Goal: Task Accomplishment & Management: Use online tool/utility

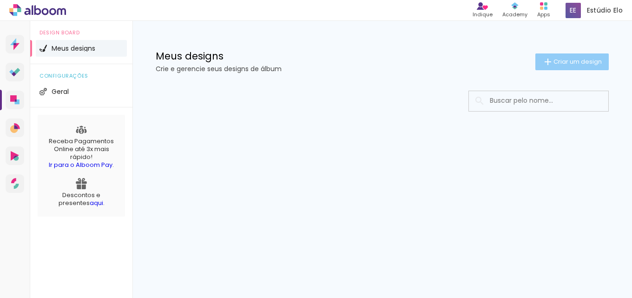
click at [564, 56] on paper-button "Criar um design" at bounding box center [571, 61] width 73 height 17
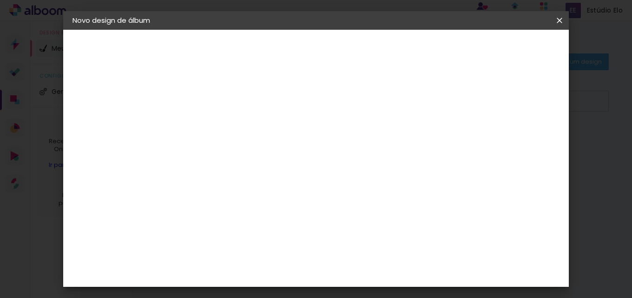
drag, startPoint x: 311, startPoint y: 120, endPoint x: 307, endPoint y: 121, distance: 4.7
click at [224, 120] on input at bounding box center [224, 125] width 0 height 14
type input "M"
type input "a"
type input "[PERSON_NAME] e [PERSON_NAME]"
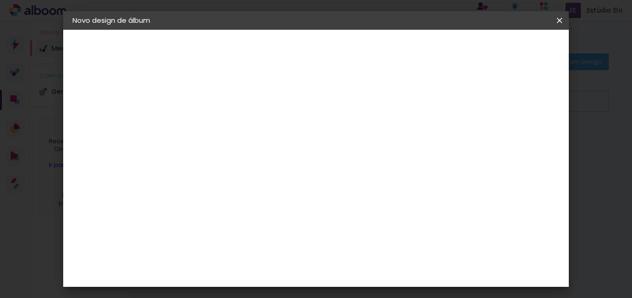
type paper-input "[PERSON_NAME] e [PERSON_NAME]"
click at [0, 0] on slot "Avançar" at bounding box center [0, 0] width 0 height 0
click at [0, 0] on slot "Tamanho Livre Sugerir uma encadernadora" at bounding box center [0, 0] width 0 height 0
click at [398, 133] on paper-item "Tamanho Livre" at bounding box center [353, 141] width 89 height 20
click at [398, 152] on paper-listbox "Tamanho Livre Sugerir uma encadernadora" at bounding box center [353, 162] width 89 height 87
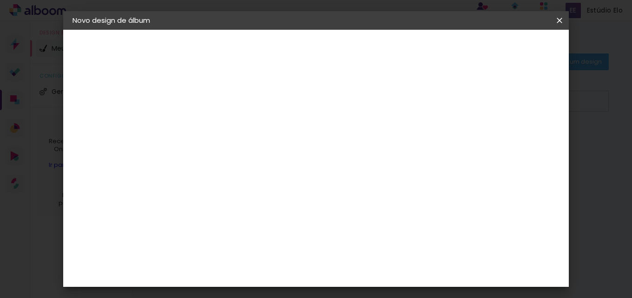
drag, startPoint x: 441, startPoint y: 139, endPoint x: 490, endPoint y: 106, distance: 59.3
click at [0, 0] on slot "Tamanho Livre" at bounding box center [0, 0] width 0 height 0
click at [398, 48] on paper-button "Avançar" at bounding box center [376, 49] width 46 height 16
drag, startPoint x: 371, startPoint y: 251, endPoint x: 356, endPoint y: 249, distance: 14.9
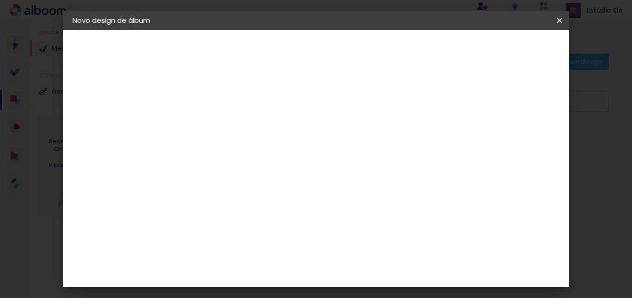
click at [359, 250] on input "60" at bounding box center [367, 250] width 24 height 14
type input "40"
type paper-input "40"
drag, startPoint x: 236, startPoint y: 243, endPoint x: 228, endPoint y: 242, distance: 8.0
click at [228, 242] on input "30" at bounding box center [231, 246] width 24 height 14
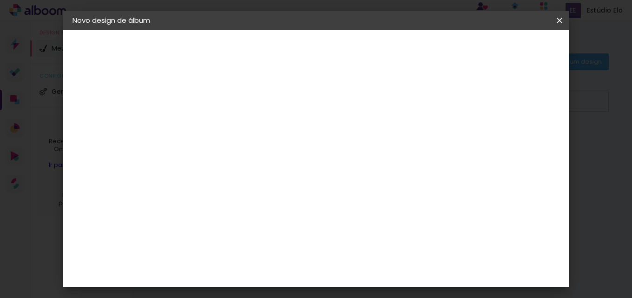
type input "40"
type paper-input "40"
drag, startPoint x: 260, startPoint y: 180, endPoint x: 248, endPoint y: 187, distance: 13.7
click at [250, 183] on input "40" at bounding box center [255, 178] width 24 height 14
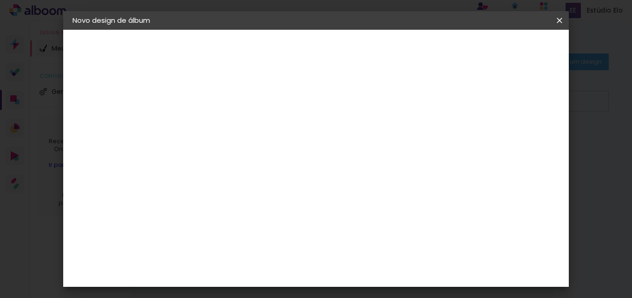
type input "20"
type paper-input "20"
click at [501, 50] on span "Iniciar design" at bounding box center [480, 49] width 42 height 7
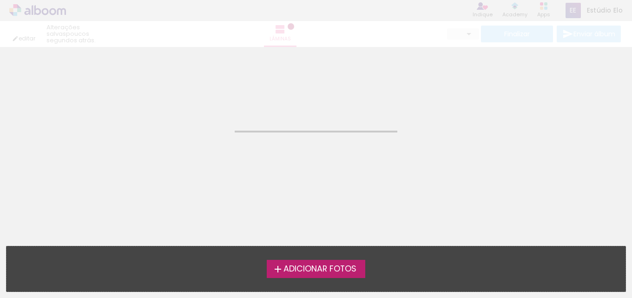
click at [307, 270] on span "Adicionar Fotos" at bounding box center [319, 269] width 73 height 8
click at [0, 0] on input "file" at bounding box center [0, 0] width 0 height 0
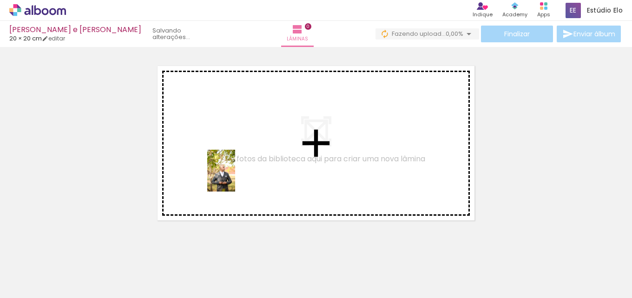
drag, startPoint x: 141, startPoint y: 236, endPoint x: 190, endPoint y: 211, distance: 55.0
click at [235, 176] on quentale-workspace at bounding box center [316, 149] width 632 height 298
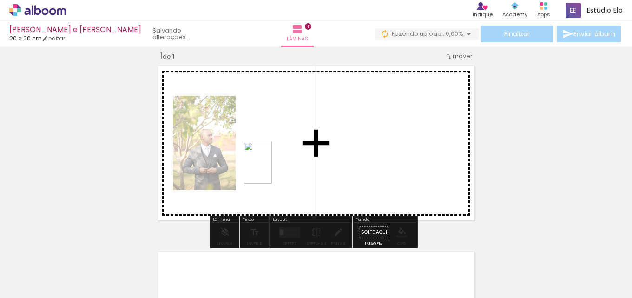
drag, startPoint x: 152, startPoint y: 265, endPoint x: 272, endPoint y: 169, distance: 154.3
click at [272, 169] on quentale-workspace at bounding box center [316, 149] width 632 height 298
drag, startPoint x: 237, startPoint y: 255, endPoint x: 297, endPoint y: 233, distance: 63.2
click at [390, 148] on quentale-workspace at bounding box center [316, 149] width 632 height 298
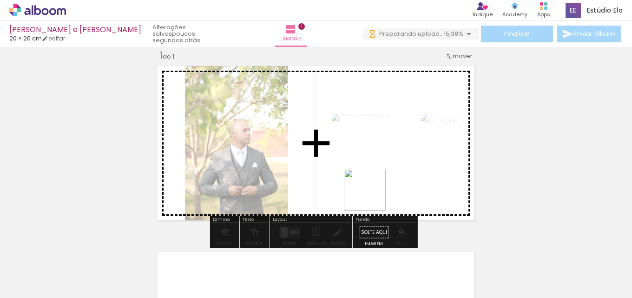
drag, startPoint x: 330, startPoint y: 221, endPoint x: 361, endPoint y: 194, distance: 41.2
click at [382, 189] on quentale-workspace at bounding box center [316, 149] width 632 height 298
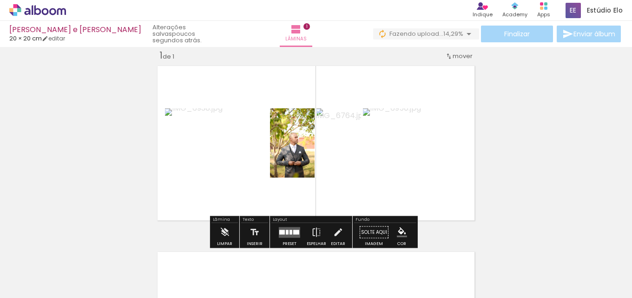
click at [289, 231] on div at bounding box center [290, 231] width 3 height 5
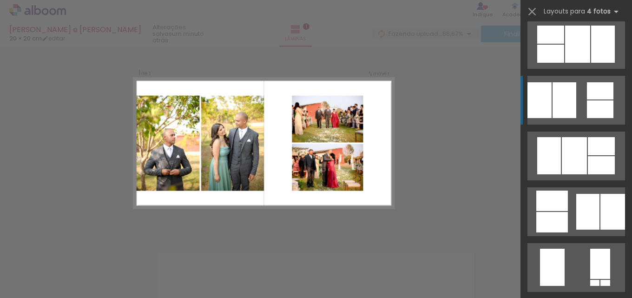
click at [588, 101] on div at bounding box center [600, 109] width 26 height 18
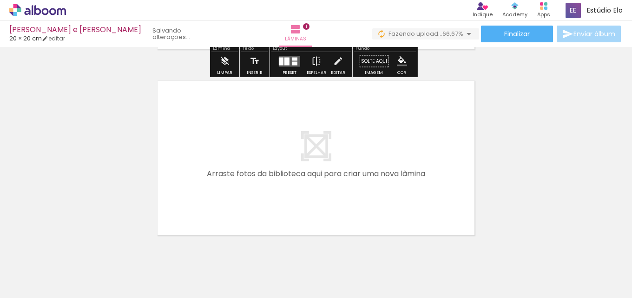
scroll to position [184, 0]
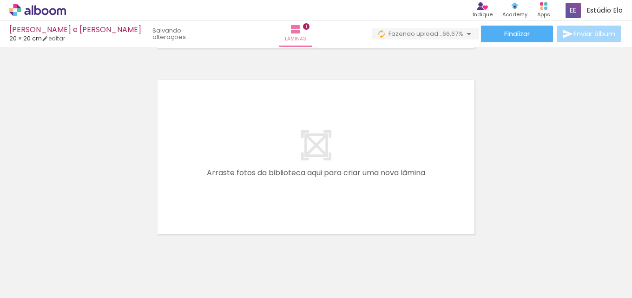
click at [32, 269] on input "Todas as fotos" at bounding box center [25, 270] width 35 height 8
click at [0, 0] on slot "Não utilizadas" at bounding box center [0, 0] width 0 height 0
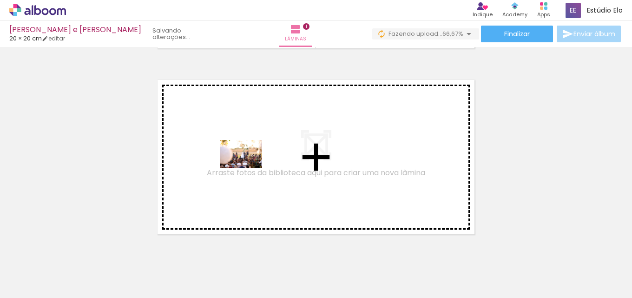
drag, startPoint x: 98, startPoint y: 274, endPoint x: 248, endPoint y: 166, distance: 184.7
click at [248, 166] on quentale-workspace at bounding box center [316, 149] width 632 height 298
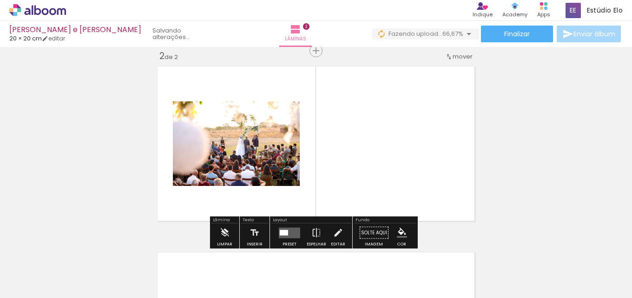
scroll to position [198, 0]
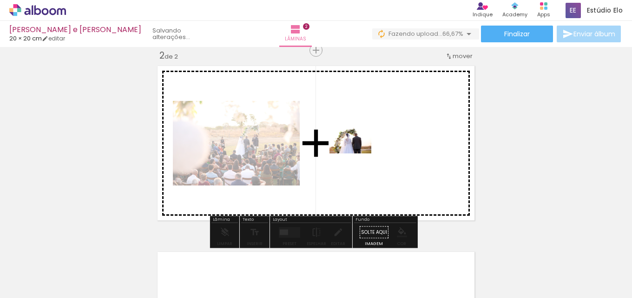
drag, startPoint x: 110, startPoint y: 268, endPoint x: 357, endPoint y: 153, distance: 272.6
click at [357, 153] on quentale-workspace at bounding box center [316, 149] width 632 height 298
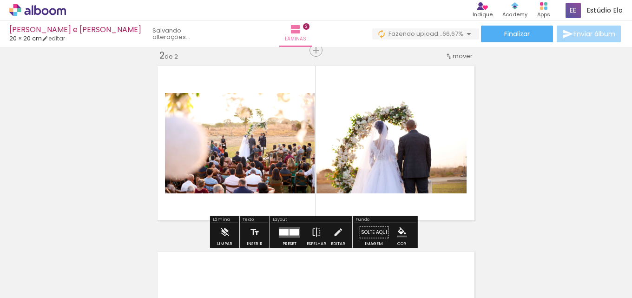
click at [291, 235] on quentale-layouter at bounding box center [289, 232] width 21 height 11
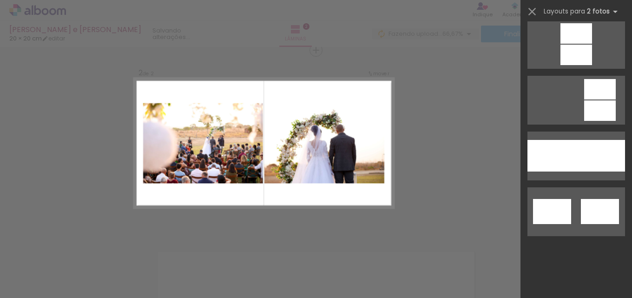
scroll to position [0, 0]
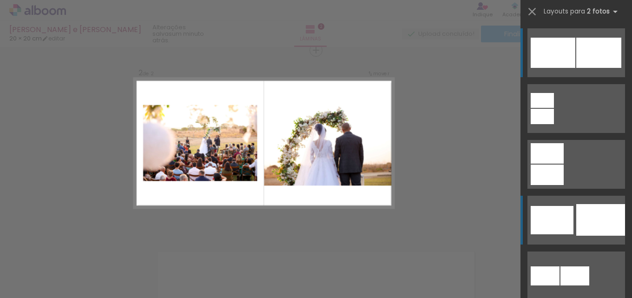
click at [563, 226] on div at bounding box center [551, 220] width 43 height 28
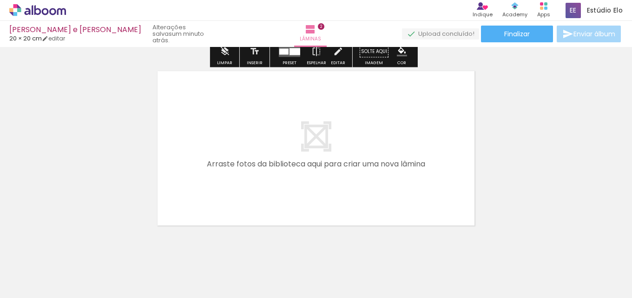
scroll to position [383, 0]
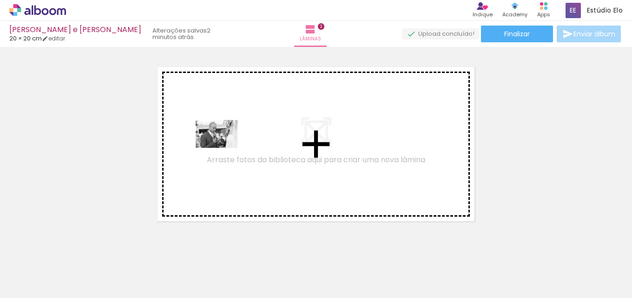
drag, startPoint x: 104, startPoint y: 271, endPoint x: 223, endPoint y: 146, distance: 173.1
click at [223, 146] on quentale-workspace at bounding box center [316, 149] width 632 height 298
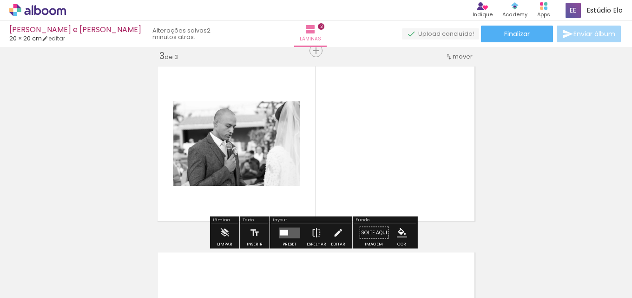
scroll to position [384, 0]
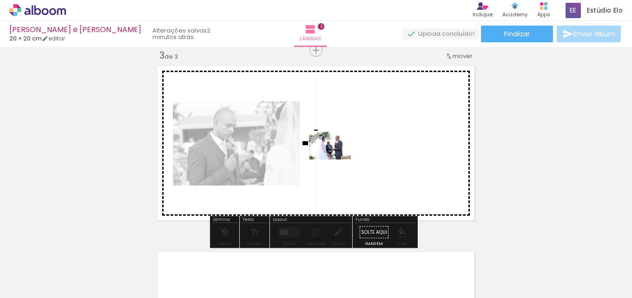
drag, startPoint x: 141, startPoint y: 263, endPoint x: 207, endPoint y: 240, distance: 70.4
click at [338, 157] on quentale-workspace at bounding box center [316, 149] width 632 height 298
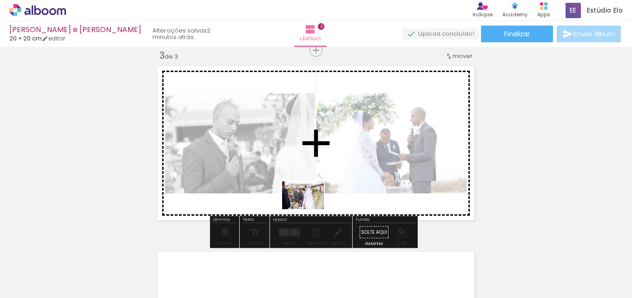
drag, startPoint x: 98, startPoint y: 274, endPoint x: 299, endPoint y: 209, distance: 210.5
click at [310, 209] on quentale-workspace at bounding box center [316, 149] width 632 height 298
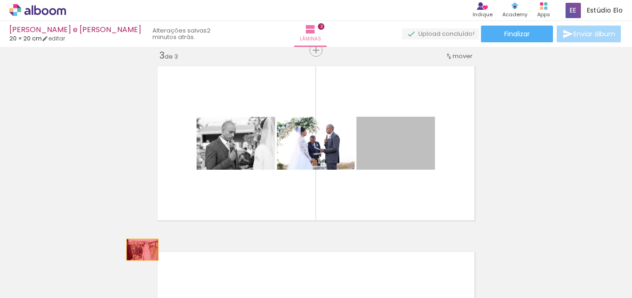
drag, startPoint x: 398, startPoint y: 152, endPoint x: 259, endPoint y: 213, distance: 151.2
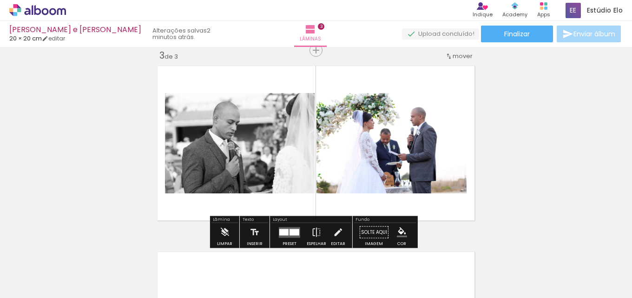
click at [289, 234] on div at bounding box center [294, 232] width 10 height 7
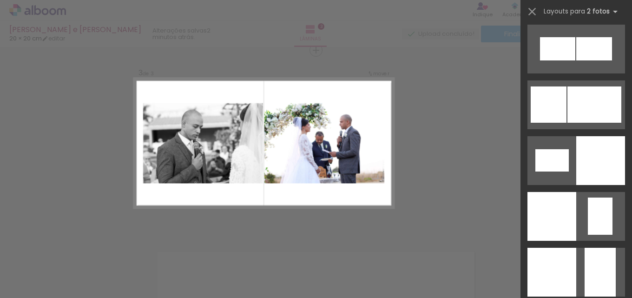
scroll to position [1193, 0]
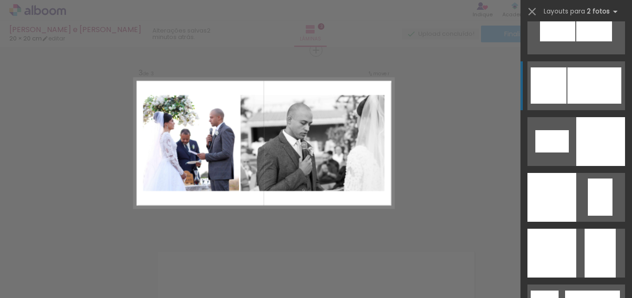
click at [594, 87] on div at bounding box center [594, 85] width 54 height 36
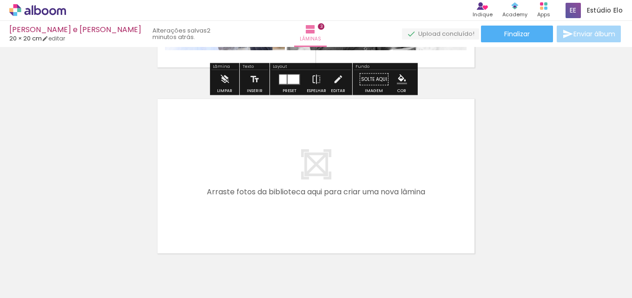
scroll to position [551, 0]
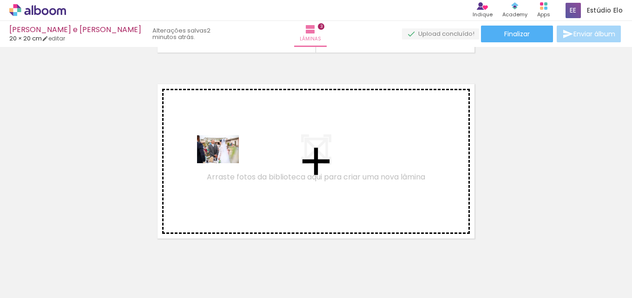
drag, startPoint x: 105, startPoint y: 271, endPoint x: 241, endPoint y: 150, distance: 181.9
click at [241, 150] on quentale-workspace at bounding box center [316, 149] width 632 height 298
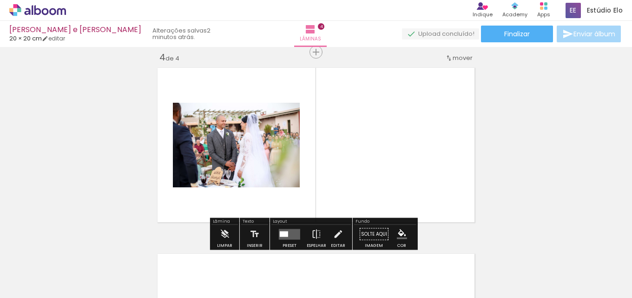
scroll to position [569, 0]
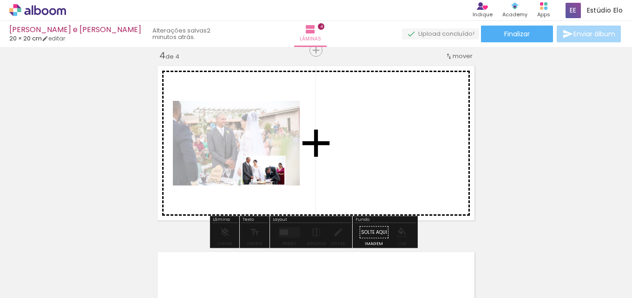
drag, startPoint x: 99, startPoint y: 275, endPoint x: 256, endPoint y: 187, distance: 179.9
click at [271, 183] on quentale-workspace at bounding box center [316, 149] width 632 height 298
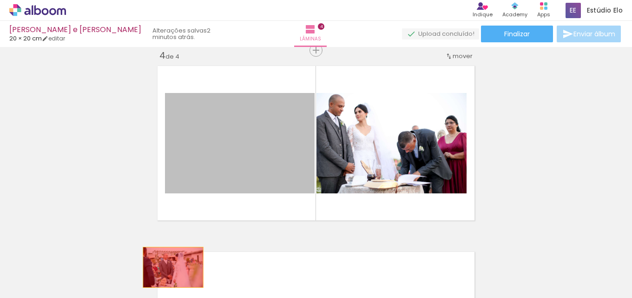
drag, startPoint x: 269, startPoint y: 155, endPoint x: 168, endPoint y: 270, distance: 153.7
click at [170, 266] on quentale-workspace at bounding box center [316, 149] width 632 height 298
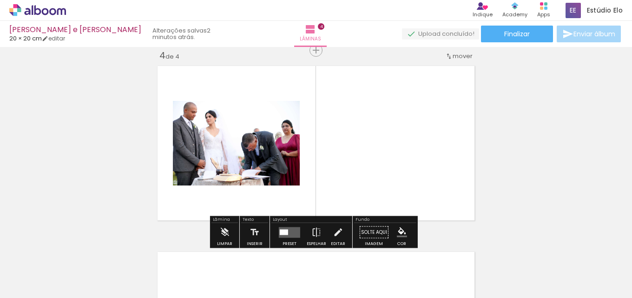
drag, startPoint x: 122, startPoint y: 278, endPoint x: 117, endPoint y: 283, distance: 6.6
click at [0, 0] on slot at bounding box center [0, 0] width 0 height 0
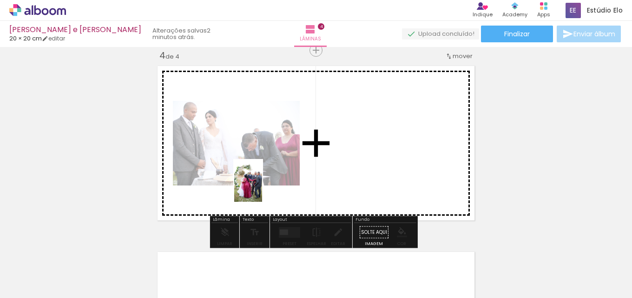
drag, startPoint x: 138, startPoint y: 277, endPoint x: 291, endPoint y: 172, distance: 185.3
click at [288, 165] on quentale-workspace at bounding box center [316, 149] width 632 height 298
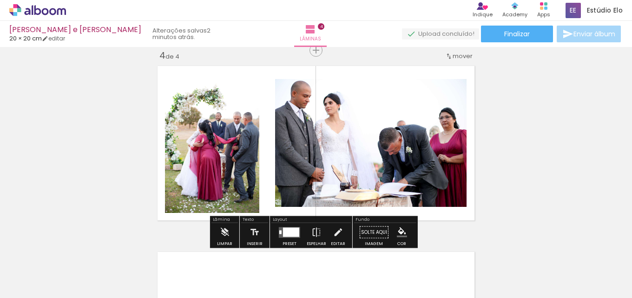
click at [290, 228] on div at bounding box center [291, 231] width 16 height 9
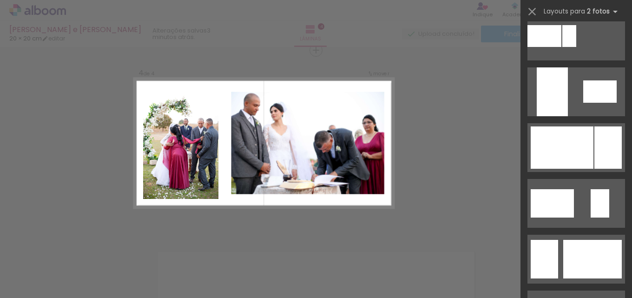
scroll to position [435, 0]
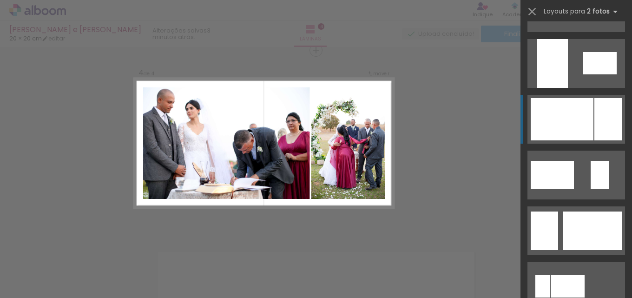
click at [590, 131] on quentale-layouter at bounding box center [576, 119] width 98 height 49
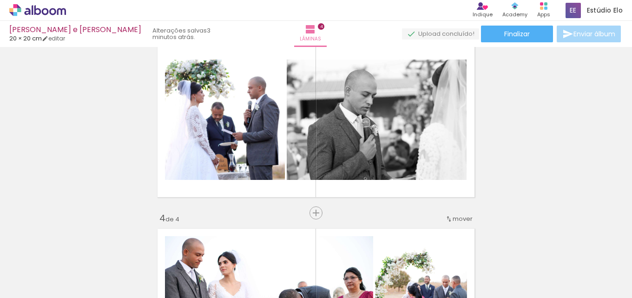
scroll to position [401, 0]
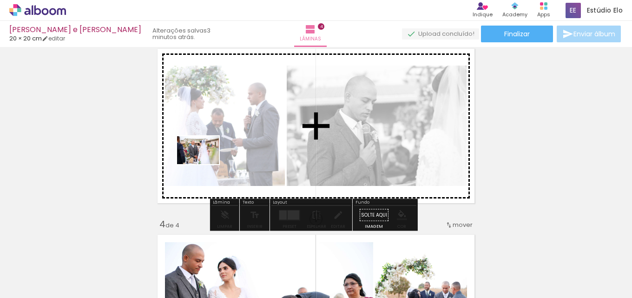
drag, startPoint x: 105, startPoint y: 266, endPoint x: 271, endPoint y: 163, distance: 195.0
click at [205, 162] on quentale-workspace at bounding box center [316, 149] width 632 height 298
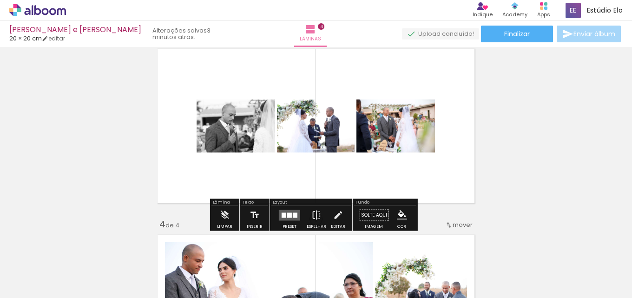
click at [293, 217] on div at bounding box center [295, 214] width 5 height 5
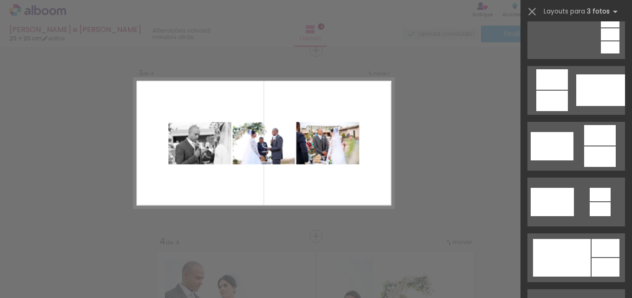
scroll to position [285, 0]
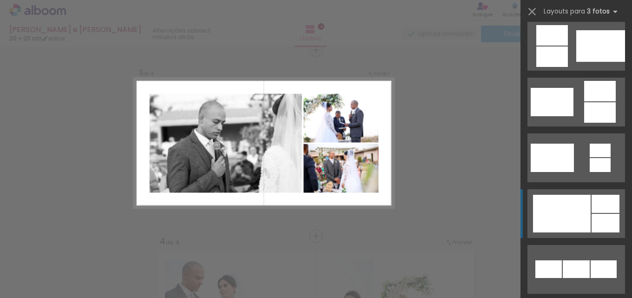
click at [578, 224] on div at bounding box center [562, 214] width 58 height 38
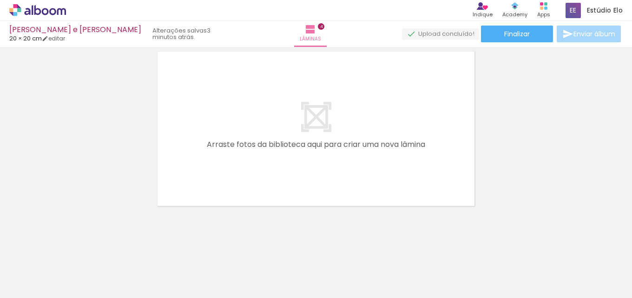
scroll to position [772, 0]
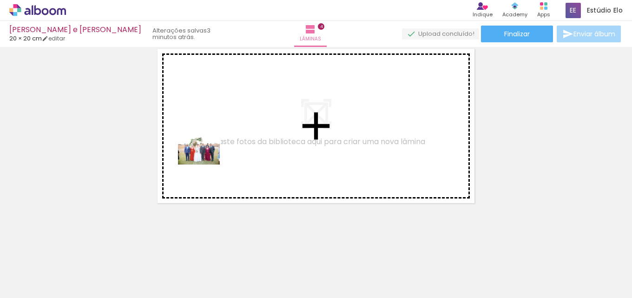
drag, startPoint x: 107, startPoint y: 270, endPoint x: 206, endPoint y: 164, distance: 144.6
click at [206, 164] on quentale-workspace at bounding box center [316, 149] width 632 height 298
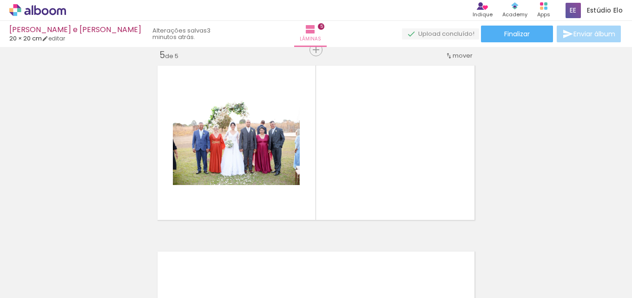
scroll to position [755, 0]
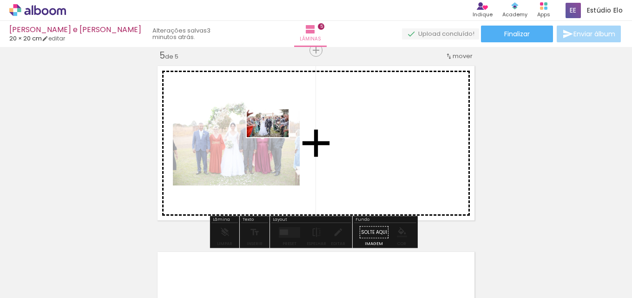
drag, startPoint x: 139, startPoint y: 244, endPoint x: 271, endPoint y: 136, distance: 170.6
click at [275, 137] on quentale-workspace at bounding box center [316, 149] width 632 height 298
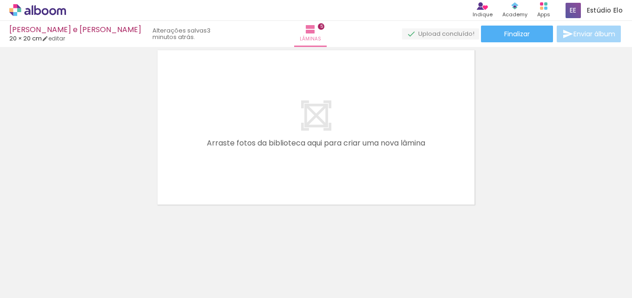
scroll to position [958, 0]
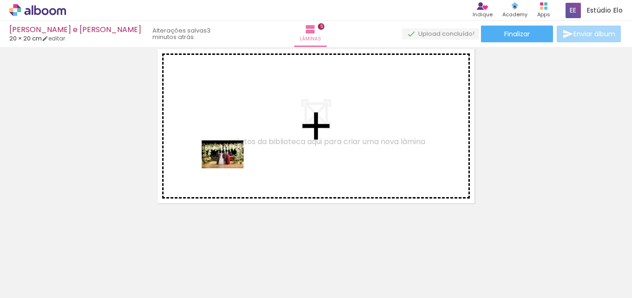
drag, startPoint x: 102, startPoint y: 270, endPoint x: 212, endPoint y: 171, distance: 148.0
click at [229, 168] on quentale-workspace at bounding box center [316, 149] width 632 height 298
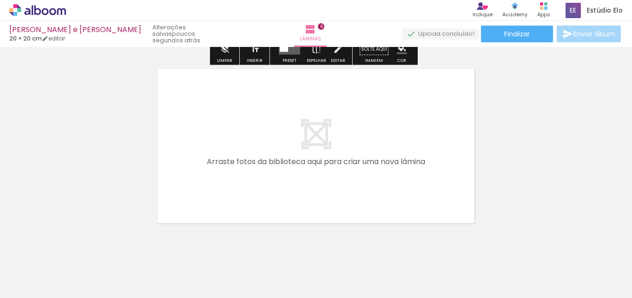
scroll to position [1124, 0]
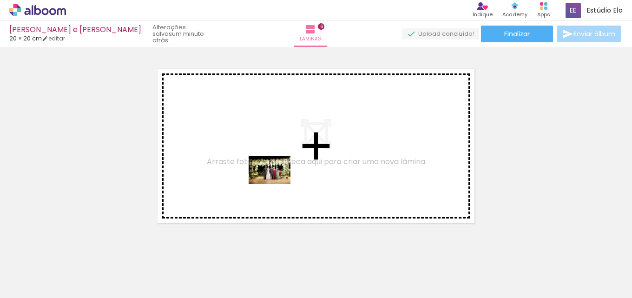
drag, startPoint x: 104, startPoint y: 270, endPoint x: 287, endPoint y: 177, distance: 206.3
click at [291, 177] on quentale-workspace at bounding box center [316, 149] width 632 height 298
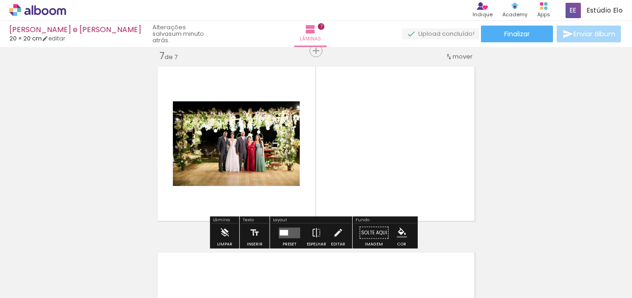
scroll to position [1127, 0]
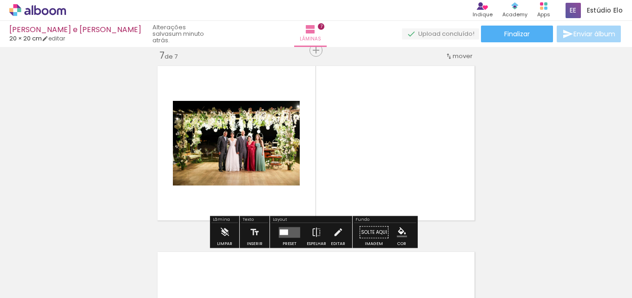
drag, startPoint x: 290, startPoint y: 236, endPoint x: 285, endPoint y: 235, distance: 4.7
click at [290, 235] on quentale-layouter at bounding box center [289, 232] width 21 height 11
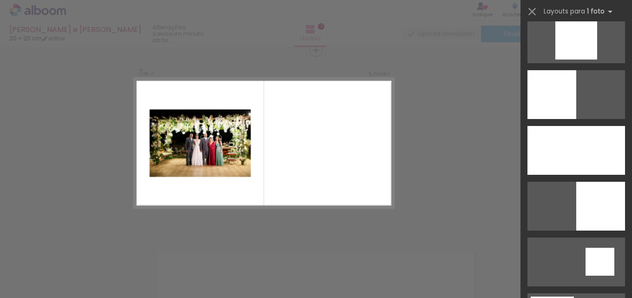
scroll to position [923, 0]
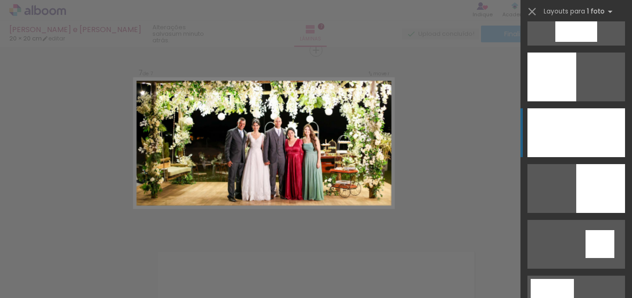
click at [596, 150] on div at bounding box center [576, 132] width 98 height 49
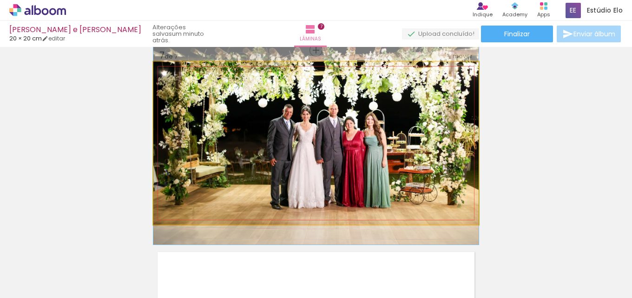
drag, startPoint x: 382, startPoint y: 160, endPoint x: 382, endPoint y: 153, distance: 7.0
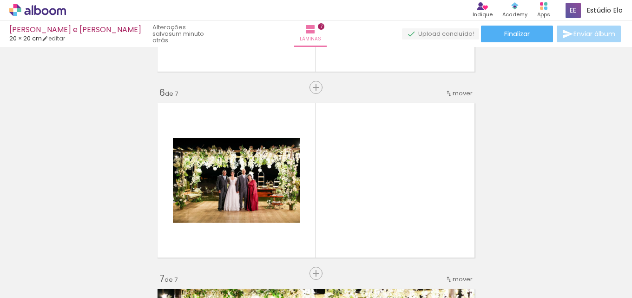
scroll to position [898, 0]
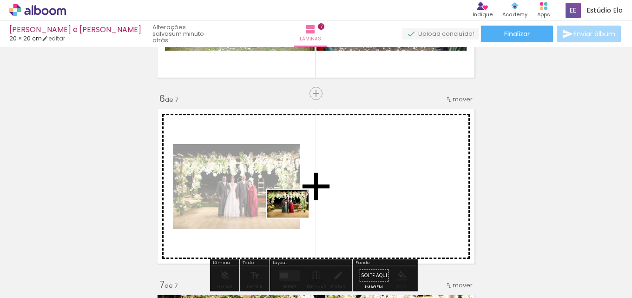
drag, startPoint x: 101, startPoint y: 271, endPoint x: 308, endPoint y: 206, distance: 217.4
click at [308, 206] on quentale-workspace at bounding box center [316, 149] width 632 height 298
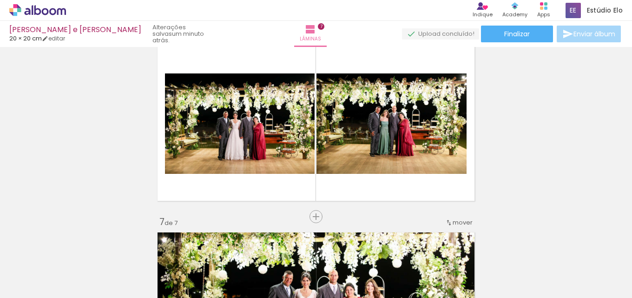
scroll to position [957, 0]
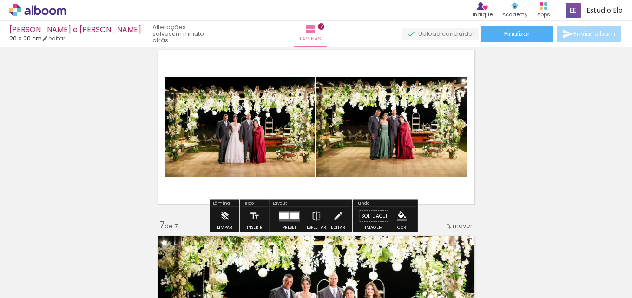
click at [289, 215] on div at bounding box center [294, 215] width 10 height 7
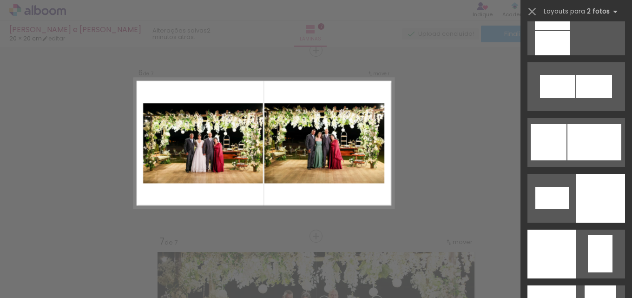
scroll to position [1146, 0]
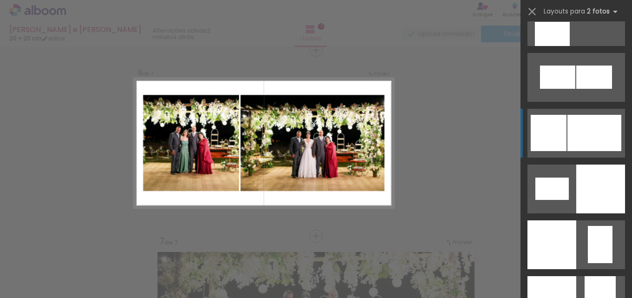
click at [583, 134] on div at bounding box center [594, 133] width 54 height 36
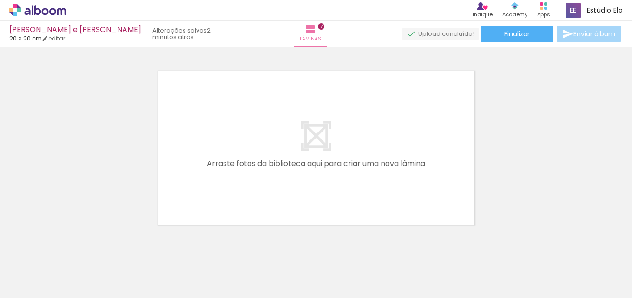
scroll to position [1330, 0]
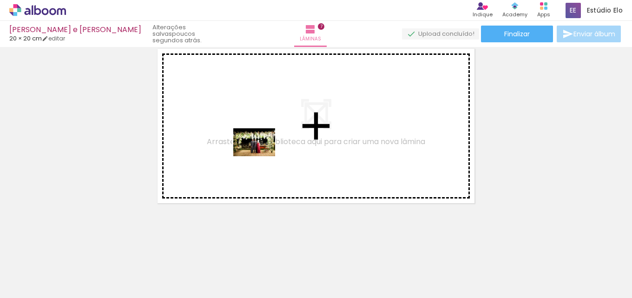
drag, startPoint x: 93, startPoint y: 270, endPoint x: 261, endPoint y: 156, distance: 202.6
click at [261, 156] on quentale-workspace at bounding box center [316, 149] width 632 height 298
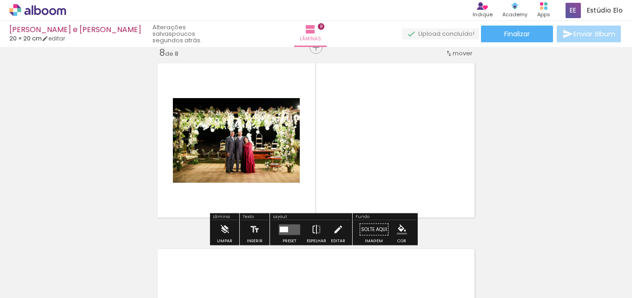
scroll to position [1313, 0]
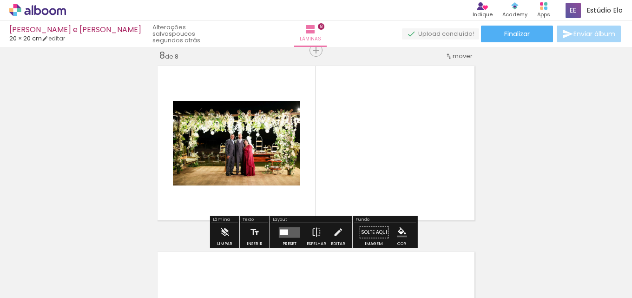
click at [42, 273] on input "Não utilizadas" at bounding box center [25, 277] width 35 height 8
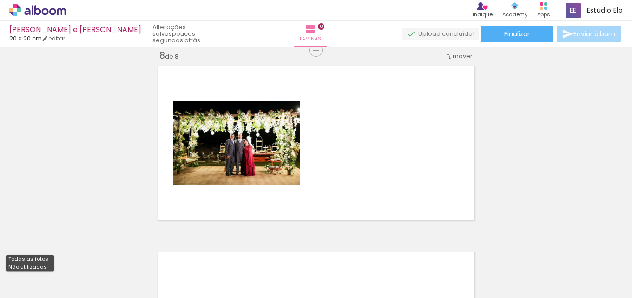
click at [0, 0] on slot "Todas as fotos" at bounding box center [0, 0] width 0 height 0
type input "Todas as fotos"
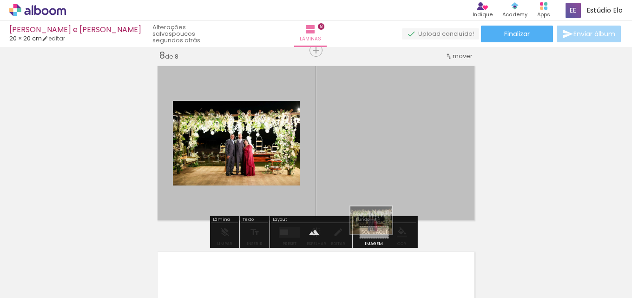
drag, startPoint x: 477, startPoint y: 271, endPoint x: 378, endPoint y: 234, distance: 105.5
click at [378, 234] on quentale-workspace at bounding box center [316, 149] width 632 height 298
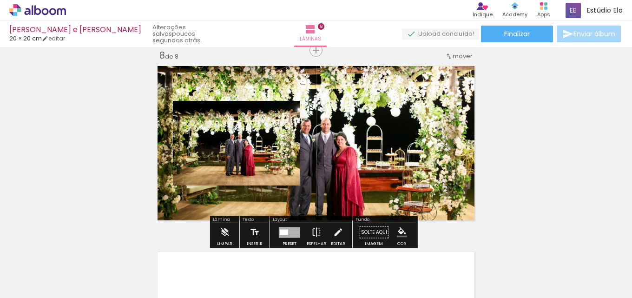
drag, startPoint x: 332, startPoint y: 160, endPoint x: 332, endPoint y: 151, distance: 8.8
click at [332, 151] on quentale-layouter at bounding box center [315, 143] width 325 height 163
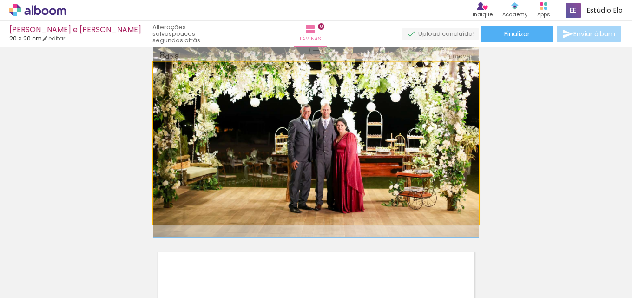
drag, startPoint x: 338, startPoint y: 168, endPoint x: 338, endPoint y: 153, distance: 14.4
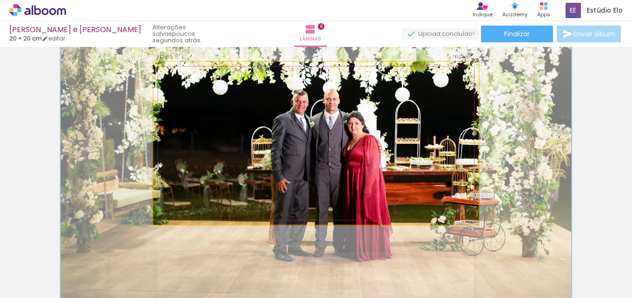
drag, startPoint x: 186, startPoint y: 86, endPoint x: 204, endPoint y: 85, distance: 18.6
type paper-slider "157"
click at [204, 85] on div at bounding box center [207, 85] width 8 height 8
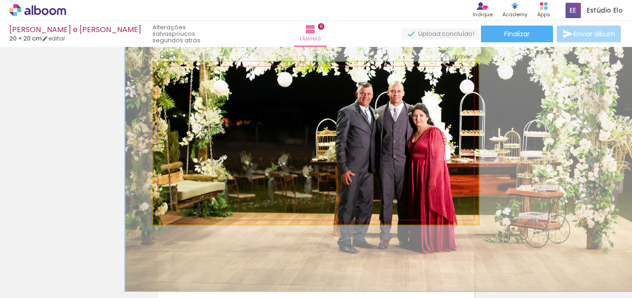
drag, startPoint x: 286, startPoint y: 166, endPoint x: 349, endPoint y: 156, distance: 63.9
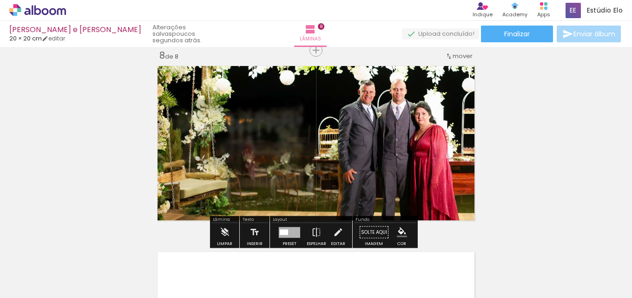
click at [402, 232] on iron-icon "color picker" at bounding box center [402, 232] width 10 height 10
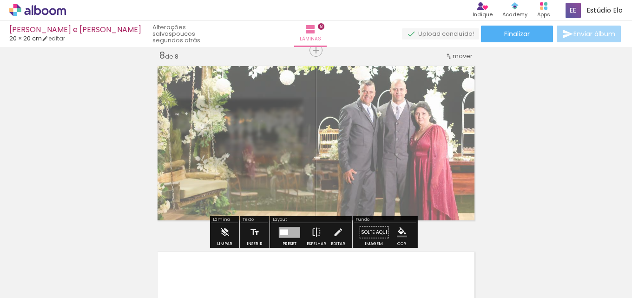
drag, startPoint x: 287, startPoint y: 85, endPoint x: 273, endPoint y: 84, distance: 14.9
type paper-slider "60"
click at [273, 84] on div at bounding box center [276, 86] width 6 height 6
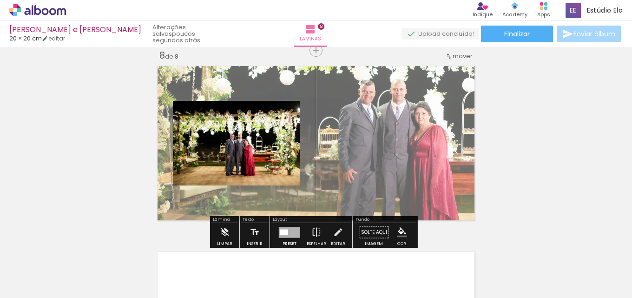
click at [410, 156] on quentale-layouter at bounding box center [315, 143] width 325 height 163
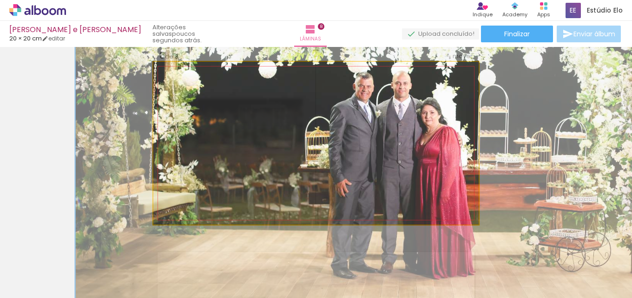
drag, startPoint x: 207, startPoint y: 86, endPoint x: 219, endPoint y: 87, distance: 11.6
type paper-slider "189"
click at [219, 87] on div at bounding box center [221, 85] width 8 height 8
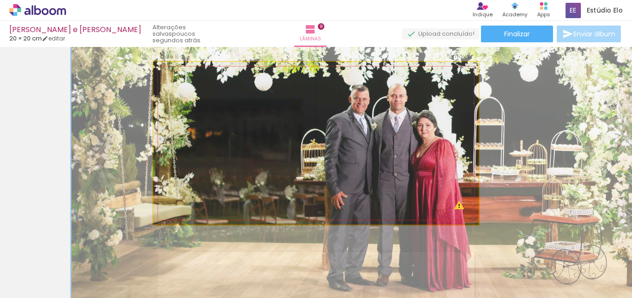
drag, startPoint x: 383, startPoint y: 130, endPoint x: 379, endPoint y: 143, distance: 13.2
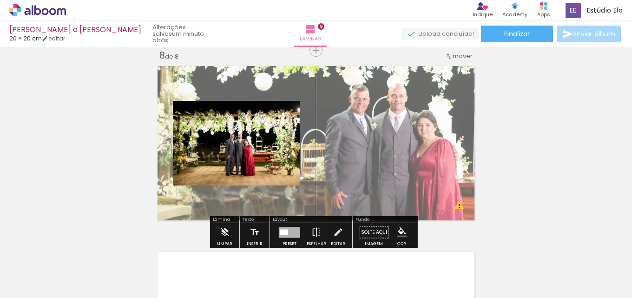
click at [249, 152] on quentale-photo at bounding box center [236, 143] width 127 height 85
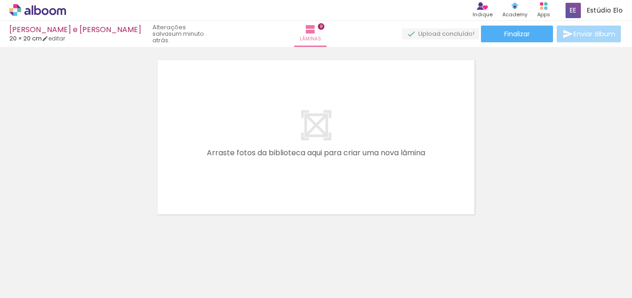
scroll to position [1508, 0]
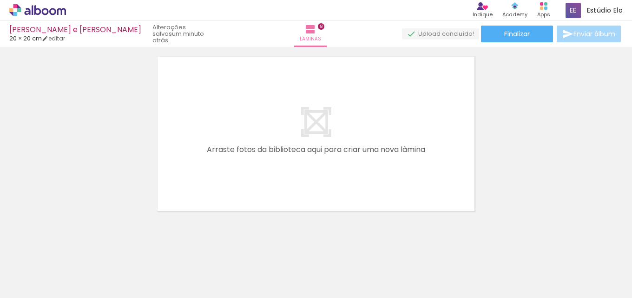
click at [37, 269] on input "Todas as fotos" at bounding box center [25, 270] width 35 height 8
click at [0, 0] on slot "Não utilizadas" at bounding box center [0, 0] width 0 height 0
type input "Não utilizadas"
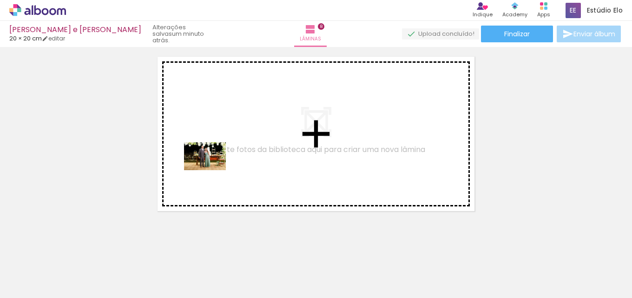
drag, startPoint x: 116, startPoint y: 250, endPoint x: 165, endPoint y: 230, distance: 53.6
click at [212, 170] on quentale-workspace at bounding box center [316, 149] width 632 height 298
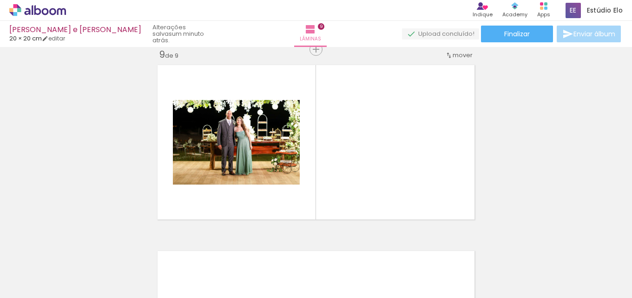
scroll to position [1498, 0]
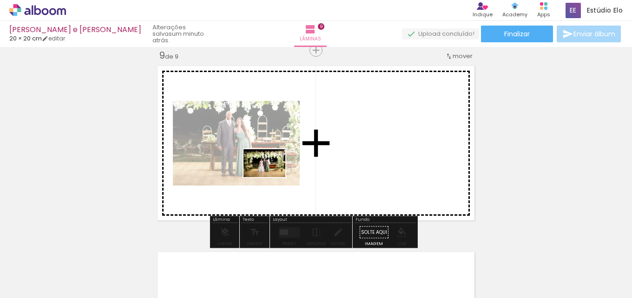
drag, startPoint x: 130, startPoint y: 251, endPoint x: 277, endPoint y: 175, distance: 165.4
click at [286, 170] on quentale-workspace at bounding box center [316, 149] width 632 height 298
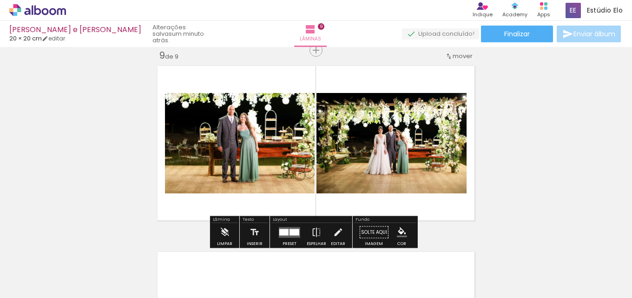
click at [285, 229] on div at bounding box center [283, 232] width 9 height 7
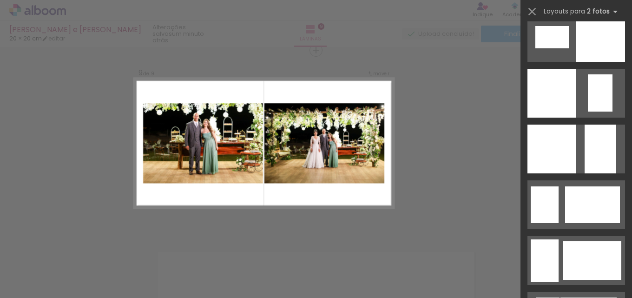
scroll to position [1306, 0]
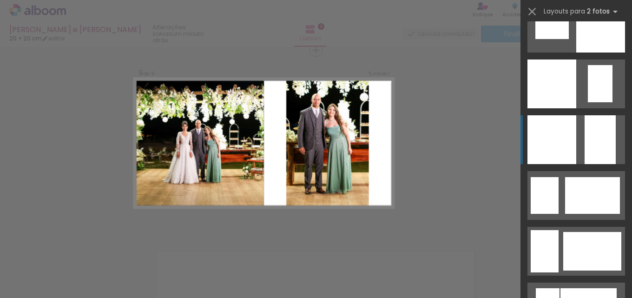
click at [594, 133] on div at bounding box center [599, 139] width 31 height 49
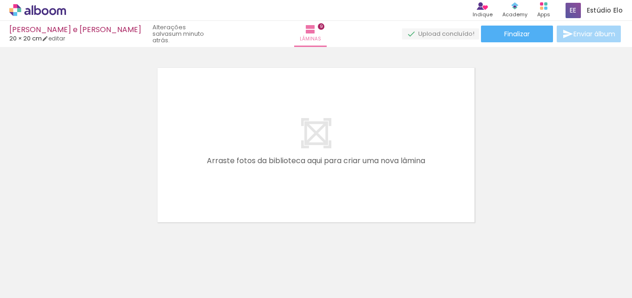
scroll to position [1698, 0]
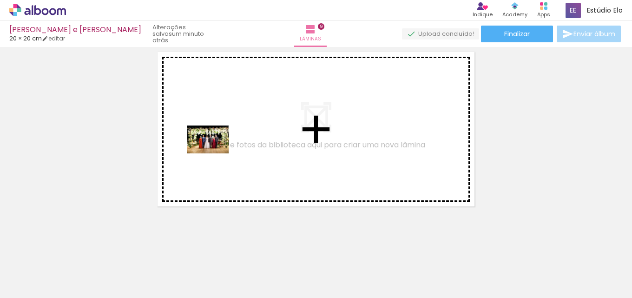
drag, startPoint x: 104, startPoint y: 259, endPoint x: 229, endPoint y: 142, distance: 171.2
click at [234, 142] on quentale-workspace at bounding box center [316, 149] width 632 height 298
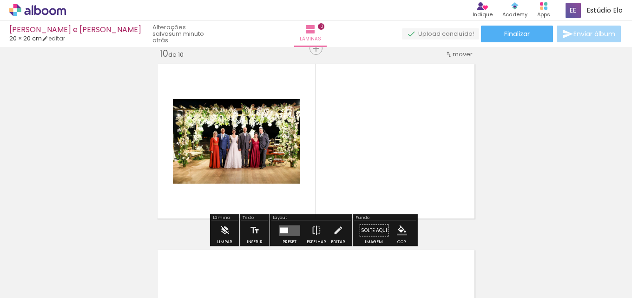
scroll to position [1684, 0]
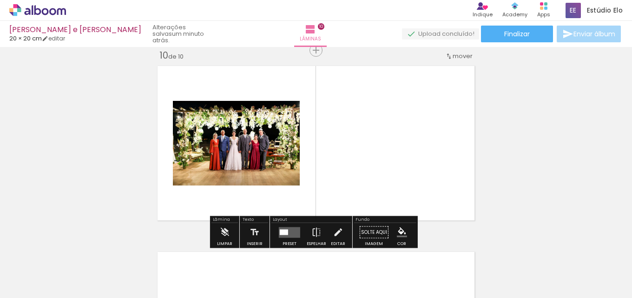
scroll to position [1306, 0]
click at [287, 233] on quentale-layouter at bounding box center [289, 232] width 21 height 11
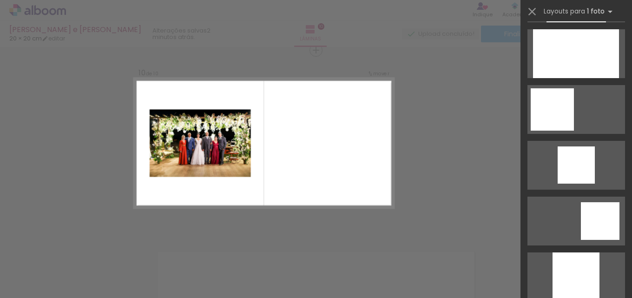
scroll to position [565, 0]
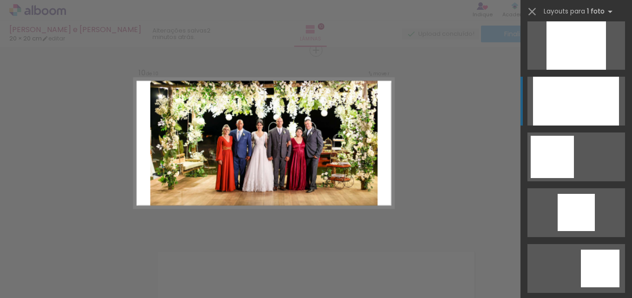
click at [594, 103] on div at bounding box center [576, 101] width 86 height 49
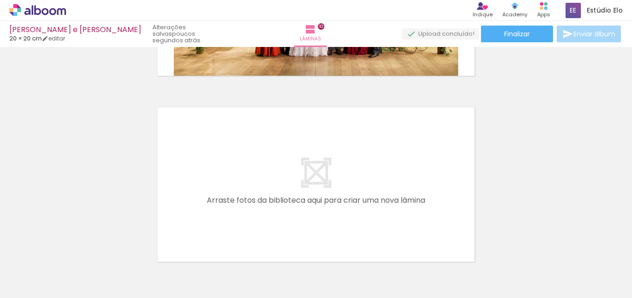
scroll to position [1846, 0]
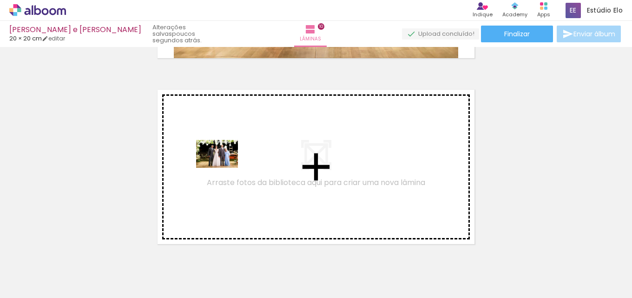
drag, startPoint x: 100, startPoint y: 268, endPoint x: 233, endPoint y: 164, distance: 168.4
click at [233, 164] on quentale-workspace at bounding box center [316, 149] width 632 height 298
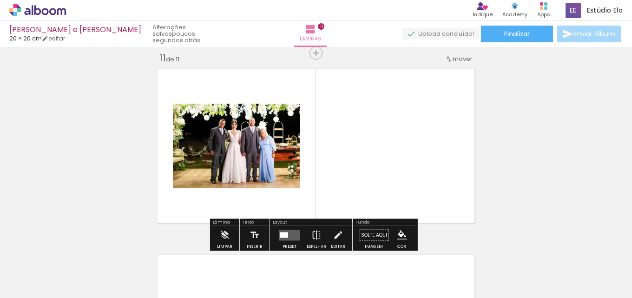
scroll to position [1870, 0]
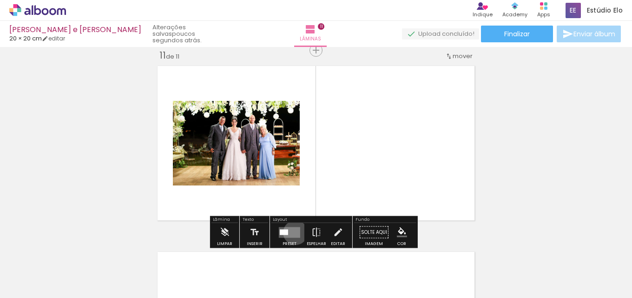
click at [292, 232] on quentale-layouter at bounding box center [289, 232] width 21 height 11
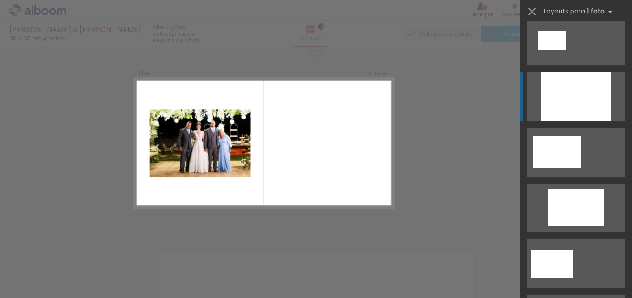
scroll to position [124, 0]
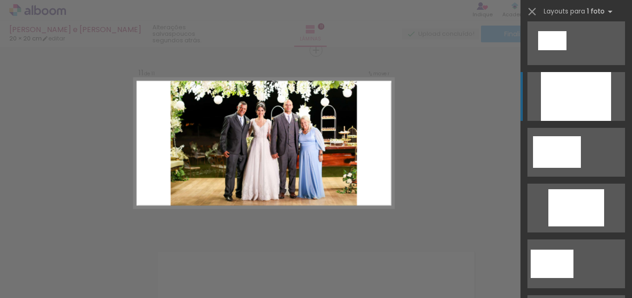
click at [587, 94] on div at bounding box center [576, 96] width 70 height 49
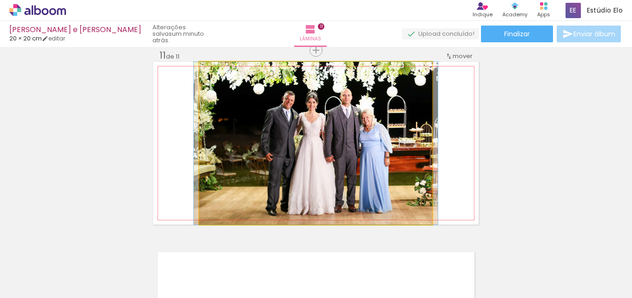
drag, startPoint x: 388, startPoint y: 171, endPoint x: 390, endPoint y: 165, distance: 6.5
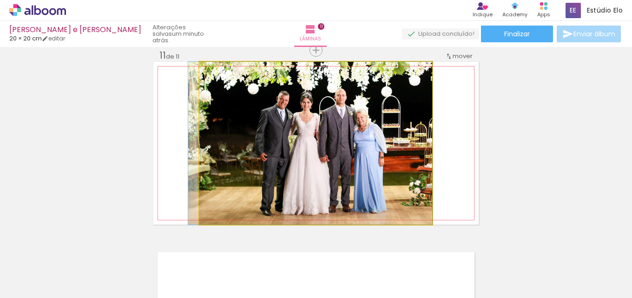
drag, startPoint x: 405, startPoint y: 156, endPoint x: 385, endPoint y: 151, distance: 21.4
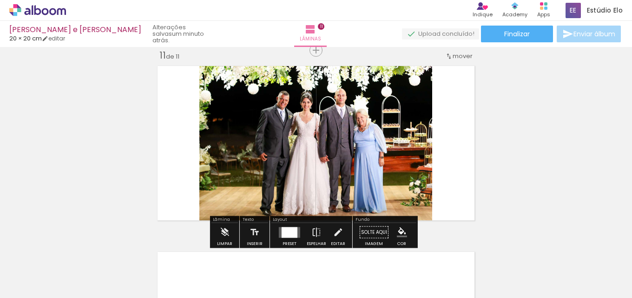
drag, startPoint x: 525, startPoint y: 149, endPoint x: 519, endPoint y: 150, distance: 6.1
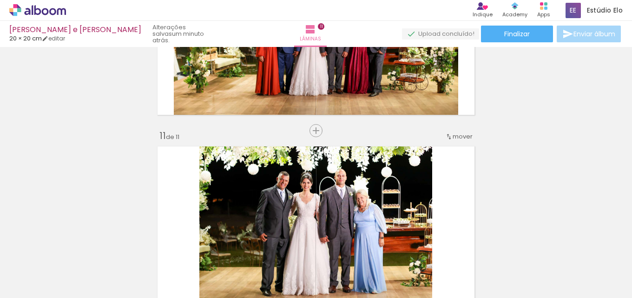
scroll to position [1770, 0]
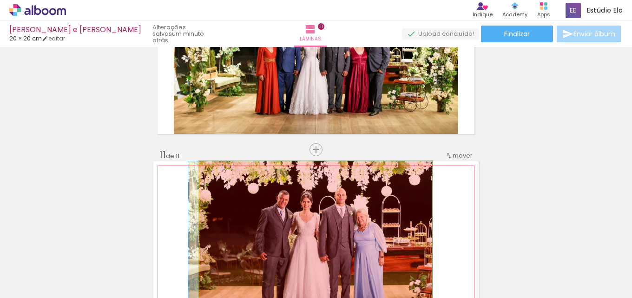
drag, startPoint x: 357, startPoint y: 192, endPoint x: 326, endPoint y: 256, distance: 71.2
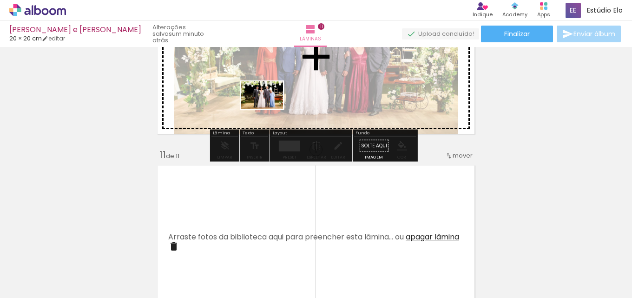
drag, startPoint x: 98, startPoint y: 271, endPoint x: 266, endPoint y: 108, distance: 234.5
click at [269, 108] on quentale-workspace at bounding box center [316, 149] width 632 height 298
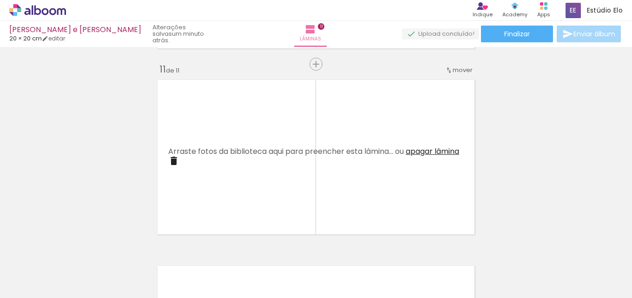
scroll to position [1851, 0]
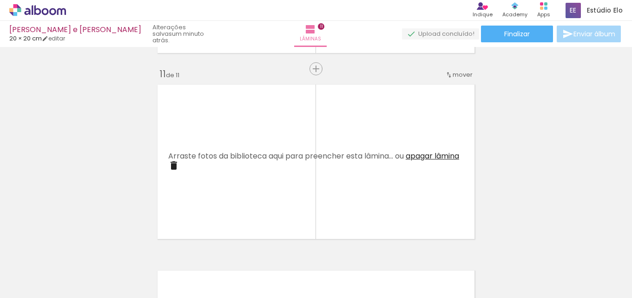
click at [179, 163] on iron-icon at bounding box center [173, 165] width 11 height 11
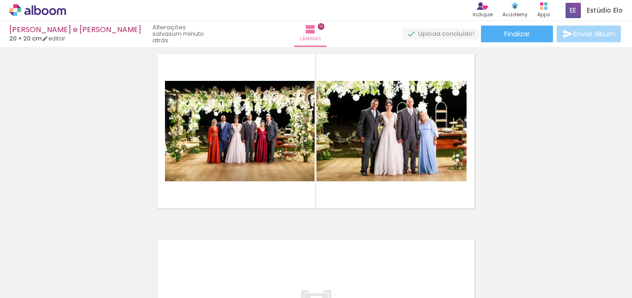
scroll to position [1692, 0]
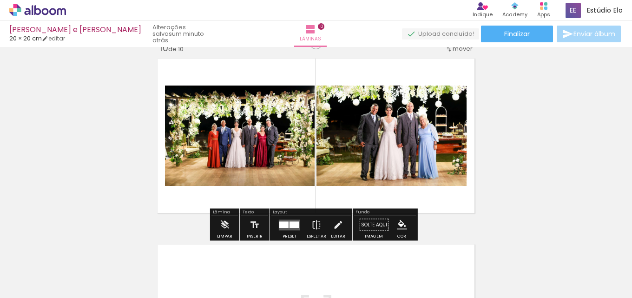
click at [288, 220] on quentale-layouter at bounding box center [289, 224] width 21 height 11
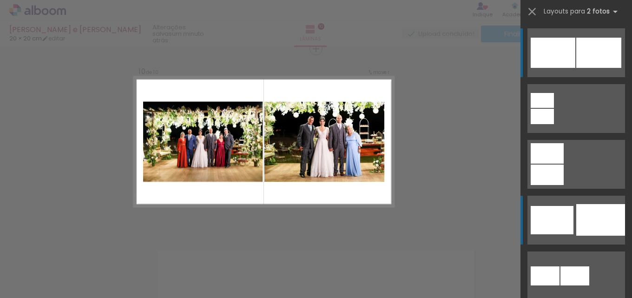
scroll to position [1684, 0]
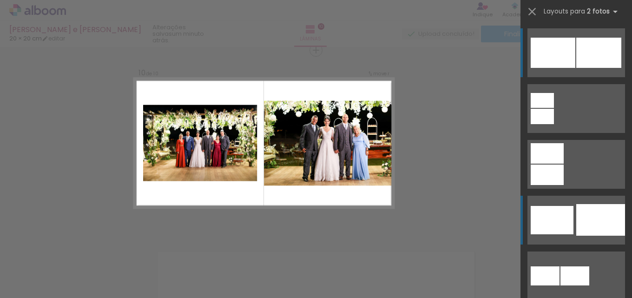
drag, startPoint x: 594, startPoint y: 230, endPoint x: 583, endPoint y: 229, distance: 11.2
click at [594, 230] on div at bounding box center [600, 220] width 49 height 32
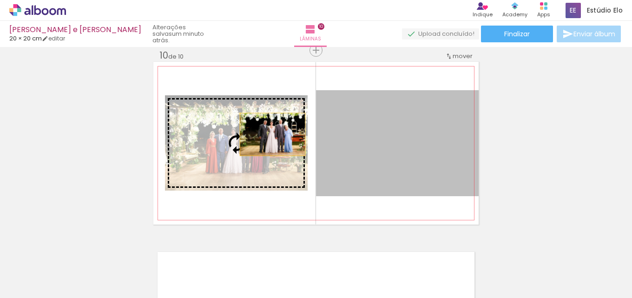
drag, startPoint x: 359, startPoint y: 142, endPoint x: 263, endPoint y: 135, distance: 96.9
click at [0, 0] on slot at bounding box center [0, 0] width 0 height 0
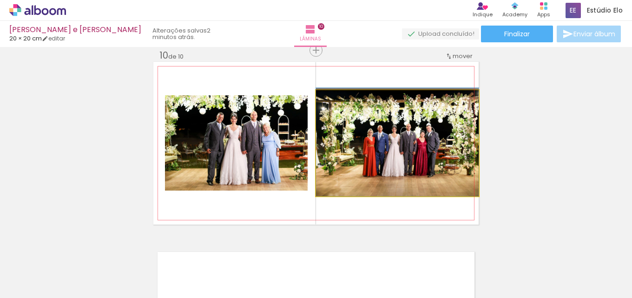
drag, startPoint x: 413, startPoint y: 149, endPoint x: 421, endPoint y: 144, distance: 9.7
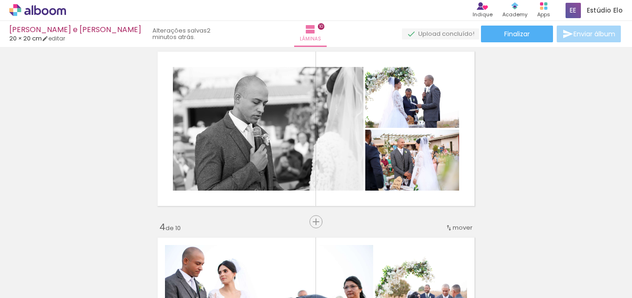
scroll to position [381, 0]
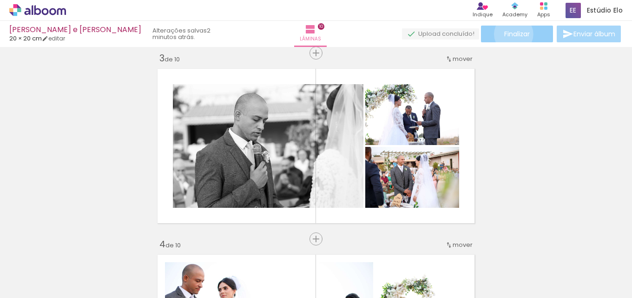
click at [510, 34] on span "Finalizar" at bounding box center [517, 34] width 26 height 7
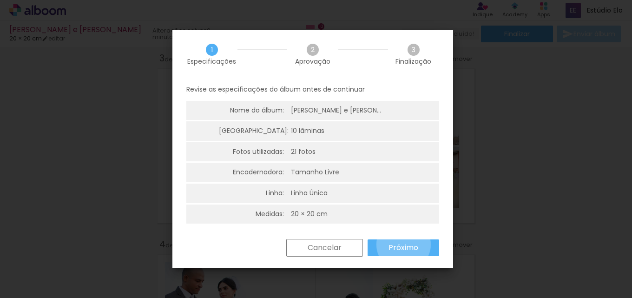
click at [0, 0] on slot "Próximo" at bounding box center [0, 0] width 0 height 0
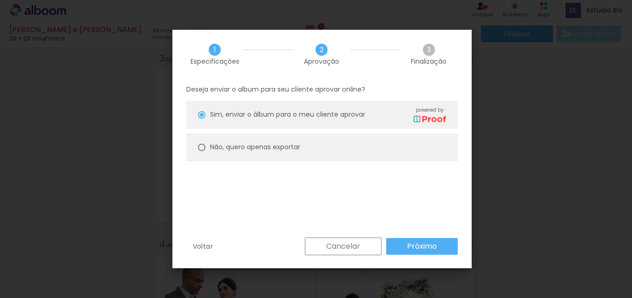
click at [0, 0] on slot "Não, quero apenas exportar" at bounding box center [0, 0] width 0 height 0
type paper-radio-button "on"
click at [0, 0] on slot "Próximo" at bounding box center [0, 0] width 0 height 0
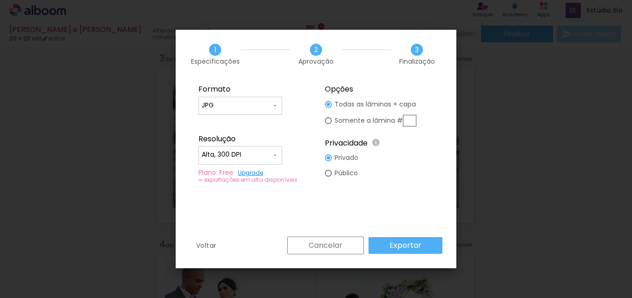
click at [412, 256] on div "Voltar Cancelar Exportar" at bounding box center [316, 252] width 281 height 32
click at [423, 247] on paper-button "Exportar" at bounding box center [405, 245] width 74 height 17
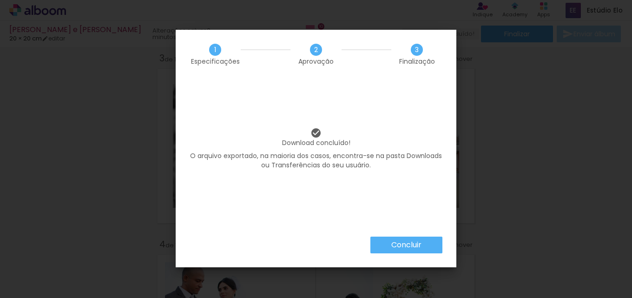
click at [379, 245] on paper-button "Concluir" at bounding box center [406, 244] width 72 height 17
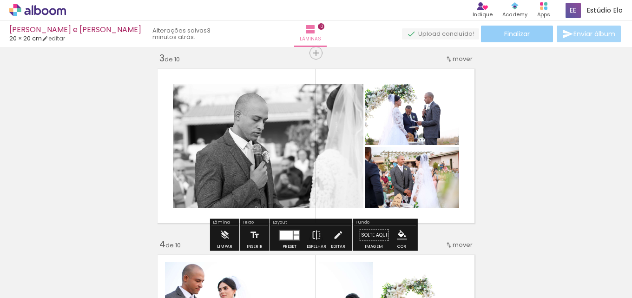
click at [511, 37] on span "Finalizar" at bounding box center [517, 34] width 26 height 7
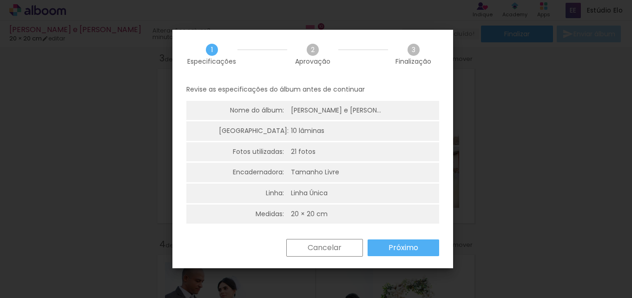
click at [381, 241] on paper-button "Próximo" at bounding box center [403, 247] width 72 height 17
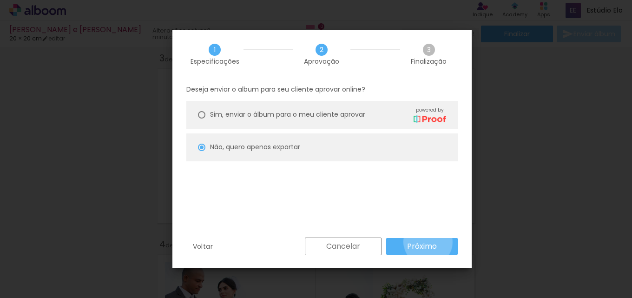
click at [0, 0] on slot "Próximo" at bounding box center [0, 0] width 0 height 0
type input "Alta, 300 DPI"
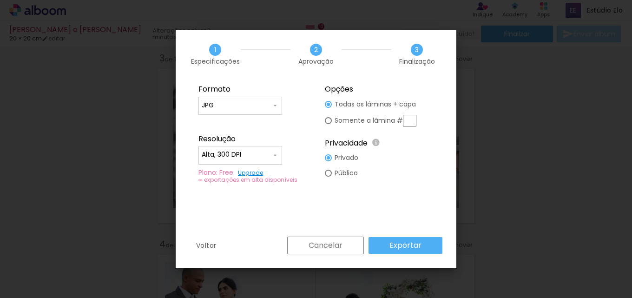
click at [0, 0] on slot "Exportar" at bounding box center [0, 0] width 0 height 0
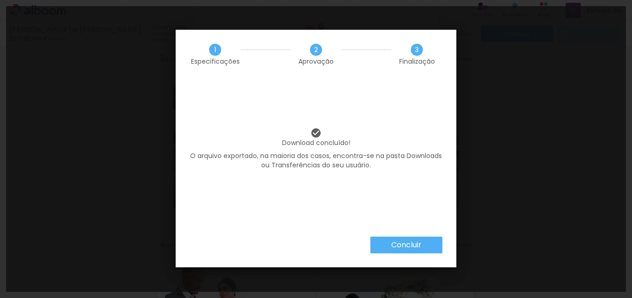
click at [0, 0] on slot "Concluir" at bounding box center [0, 0] width 0 height 0
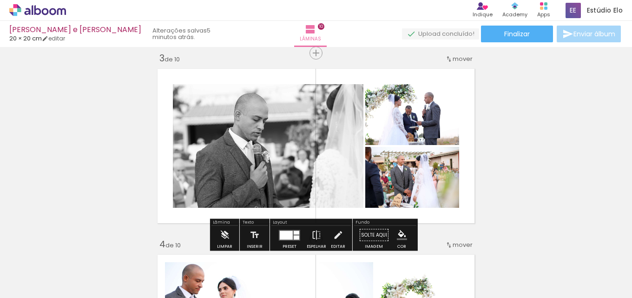
click at [51, 7] on icon at bounding box center [37, 10] width 57 height 12
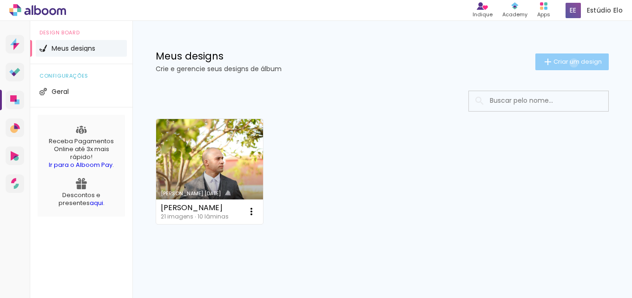
click at [565, 63] on span "Criar um design" at bounding box center [577, 62] width 48 height 6
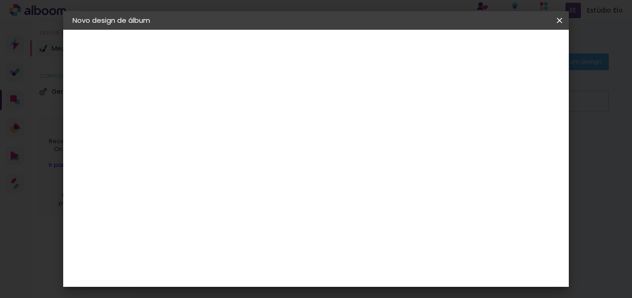
click at [224, 123] on input at bounding box center [224, 125] width 0 height 14
click at [224, 120] on input at bounding box center [224, 125] width 0 height 14
type input "[PERSON_NAME] e [PERSON_NAME]"
type paper-input "[PERSON_NAME] e [PERSON_NAME]"
click at [320, 53] on paper-button "Avançar" at bounding box center [297, 49] width 46 height 16
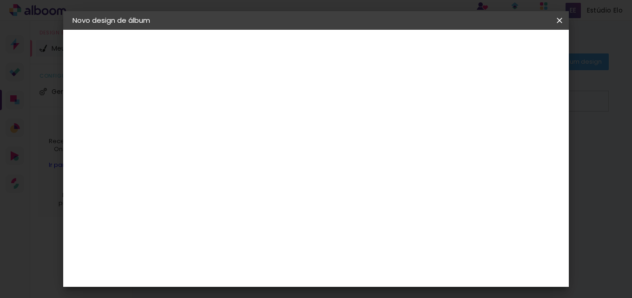
click at [0, 0] on slot "Tamanho Livre" at bounding box center [0, 0] width 0 height 0
click at [0, 0] on slot "Avançar" at bounding box center [0, 0] width 0 height 0
click at [295, 89] on span "30" at bounding box center [300, 93] width 15 height 14
drag, startPoint x: 198, startPoint y: 186, endPoint x: 193, endPoint y: 184, distance: 5.6
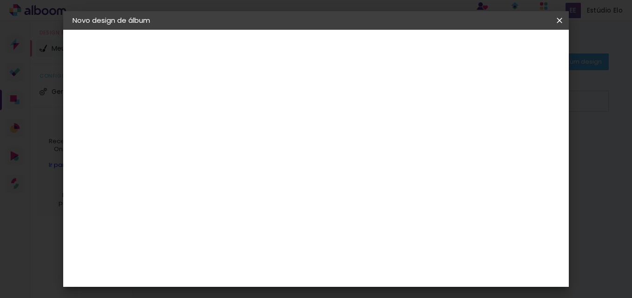
click at [193, 184] on input "30" at bounding box center [195, 187] width 24 height 14
type input "03"
type paper-input "03"
drag, startPoint x: 208, startPoint y: 180, endPoint x: 196, endPoint y: 177, distance: 11.9
click at [196, 177] on div "03" at bounding box center [200, 179] width 35 height 14
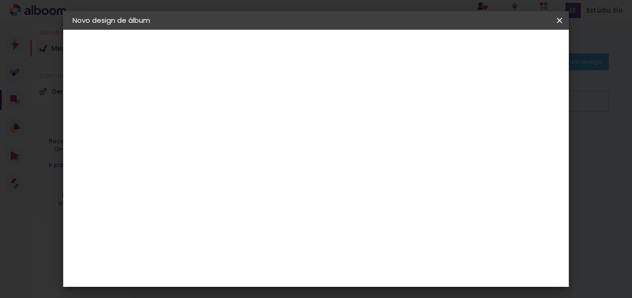
click at [209, 182] on div "cm" at bounding box center [212, 179] width 11 height 14
click at [199, 176] on input "03" at bounding box center [195, 179] width 24 height 14
drag, startPoint x: 197, startPoint y: 178, endPoint x: 191, endPoint y: 178, distance: 6.5
click at [191, 178] on input "03" at bounding box center [195, 179] width 24 height 14
type input "24"
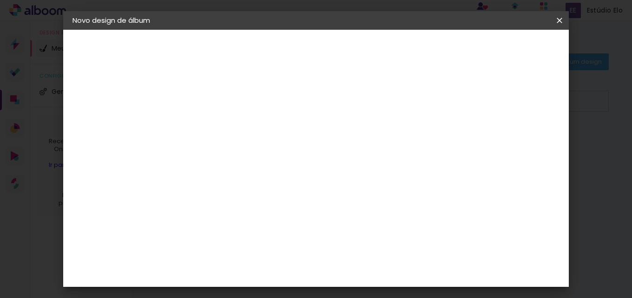
type paper-input "24"
click at [501, 50] on span "Iniciar design" at bounding box center [480, 49] width 42 height 7
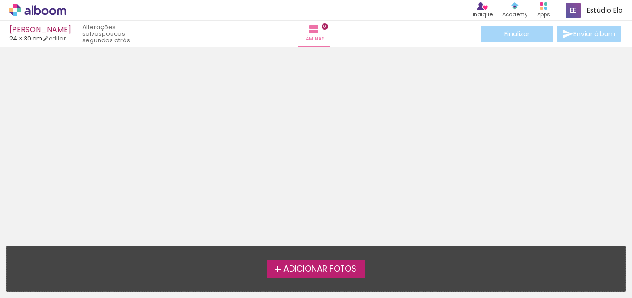
click at [448, 120] on div at bounding box center [316, 143] width 632 height 186
click at [287, 266] on span "Adicionar Fotos" at bounding box center [319, 269] width 73 height 8
click at [0, 0] on input "file" at bounding box center [0, 0] width 0 height 0
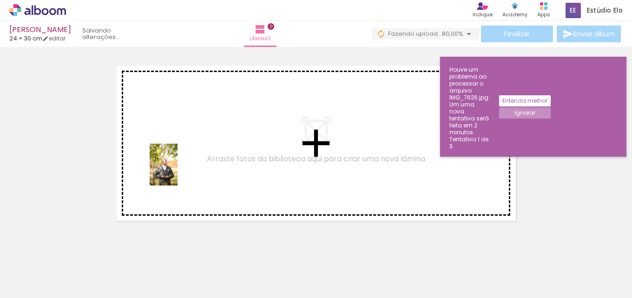
drag, startPoint x: 115, startPoint y: 249, endPoint x: 152, endPoint y: 189, distance: 70.9
click at [177, 171] on quentale-workspace at bounding box center [316, 149] width 632 height 298
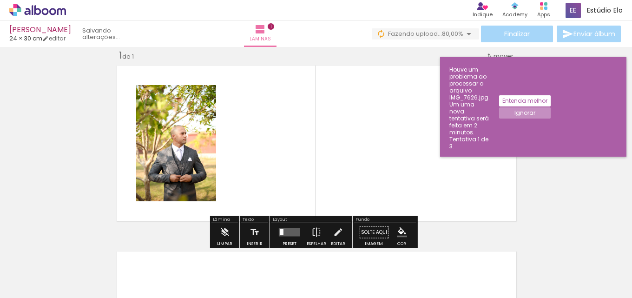
scroll to position [12, 0]
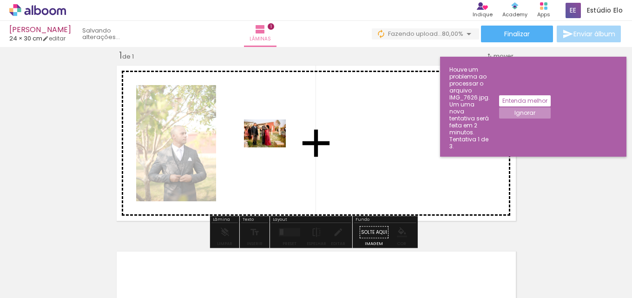
drag, startPoint x: 157, startPoint y: 257, endPoint x: 256, endPoint y: 154, distance: 142.6
click at [272, 146] on quentale-workspace at bounding box center [316, 149] width 632 height 298
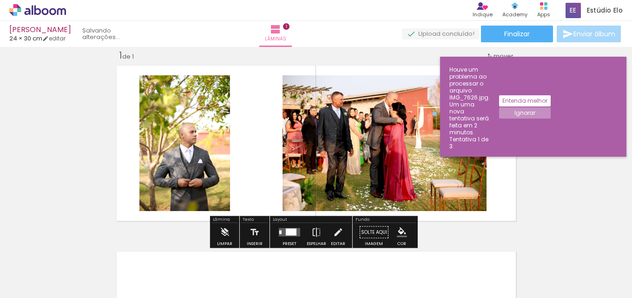
click at [39, 269] on input "Todas as fotos" at bounding box center [25, 270] width 35 height 8
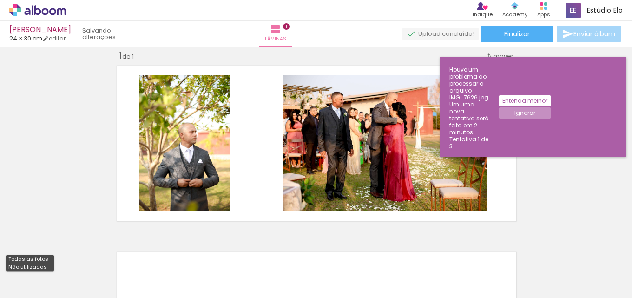
click at [0, 0] on slot "Não utilizadas" at bounding box center [0, 0] width 0 height 0
type input "Não utilizadas"
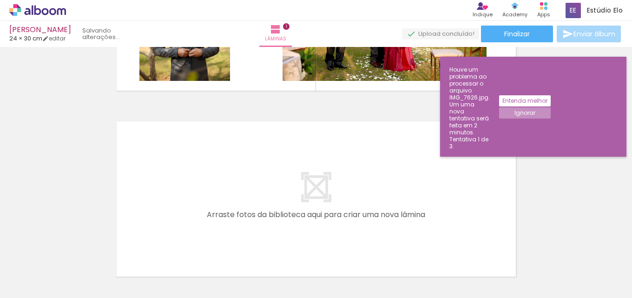
scroll to position [162, 0]
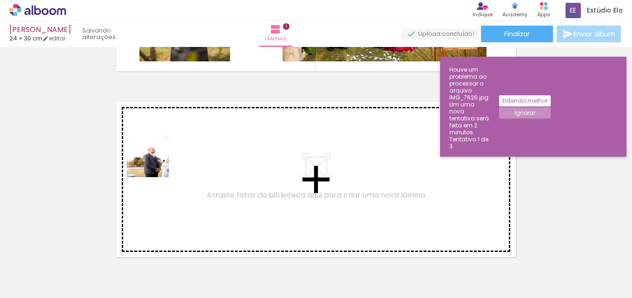
drag, startPoint x: 144, startPoint y: 276, endPoint x: 156, endPoint y: 151, distance: 125.5
click at [156, 151] on quentale-workspace at bounding box center [316, 149] width 632 height 298
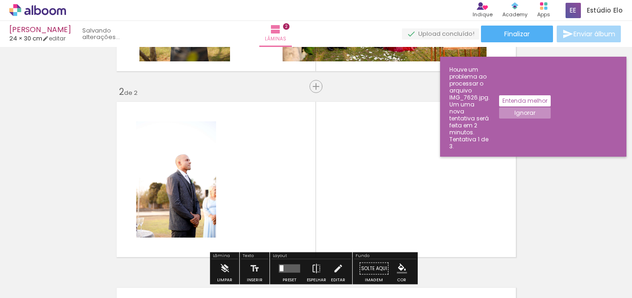
scroll to position [198, 0]
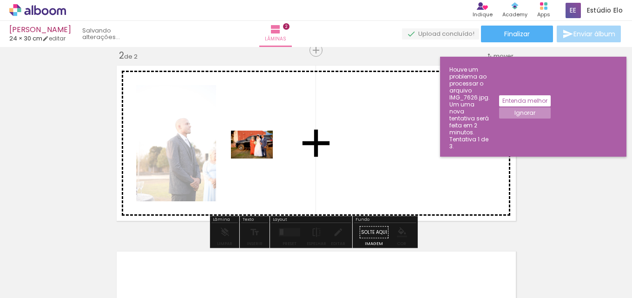
drag, startPoint x: 104, startPoint y: 268, endPoint x: 267, endPoint y: 161, distance: 195.2
click at [277, 146] on quentale-workspace at bounding box center [316, 149] width 632 height 298
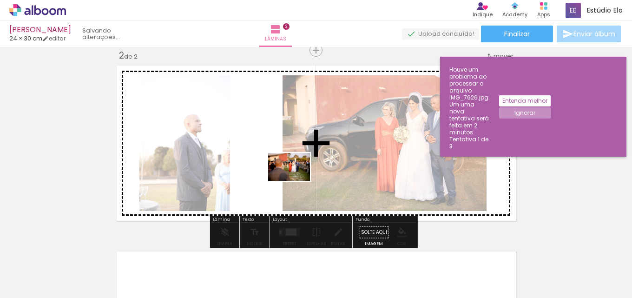
drag, startPoint x: 119, startPoint y: 267, endPoint x: 283, endPoint y: 187, distance: 182.2
click at [295, 181] on quentale-workspace at bounding box center [316, 149] width 632 height 298
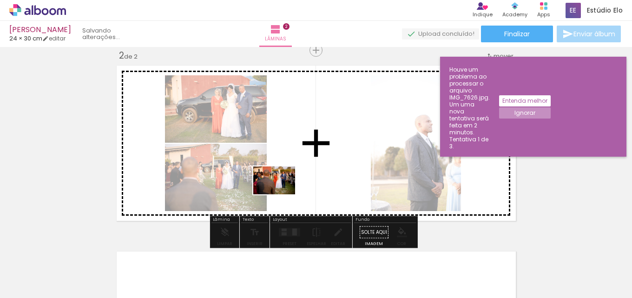
drag, startPoint x: 132, startPoint y: 260, endPoint x: 281, endPoint y: 194, distance: 162.8
click at [281, 194] on quentale-workspace at bounding box center [316, 149] width 632 height 298
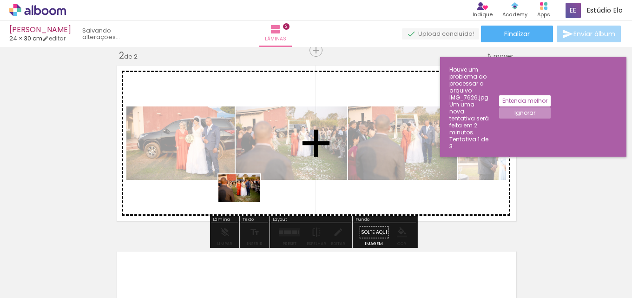
drag, startPoint x: 111, startPoint y: 270, endPoint x: 246, endPoint y: 202, distance: 151.6
click at [246, 202] on quentale-workspace at bounding box center [316, 149] width 632 height 298
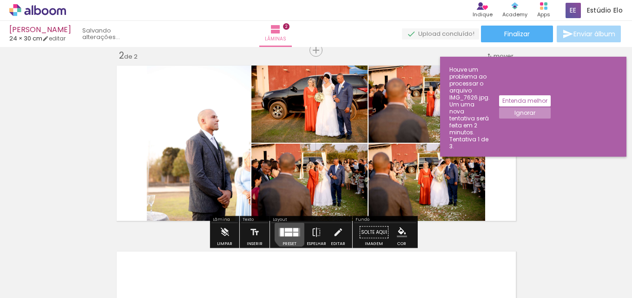
click at [287, 232] on quentale-layouter at bounding box center [289, 232] width 21 height 8
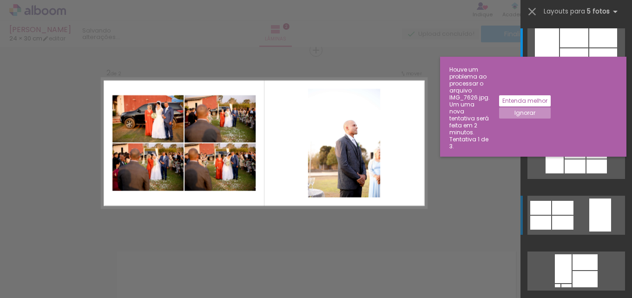
click at [569, 211] on div at bounding box center [562, 208] width 21 height 14
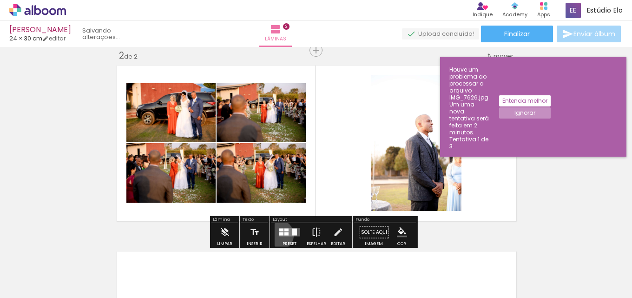
click at [279, 235] on quentale-layouter at bounding box center [289, 232] width 21 height 8
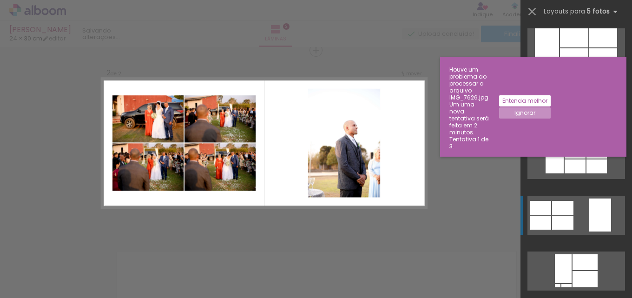
scroll to position [167, 0]
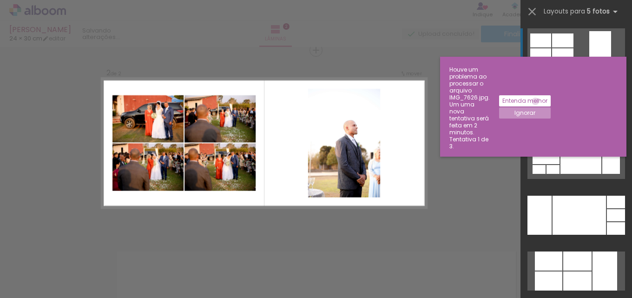
click at [0, 0] on slot "Entenda melhor" at bounding box center [0, 0] width 0 height 0
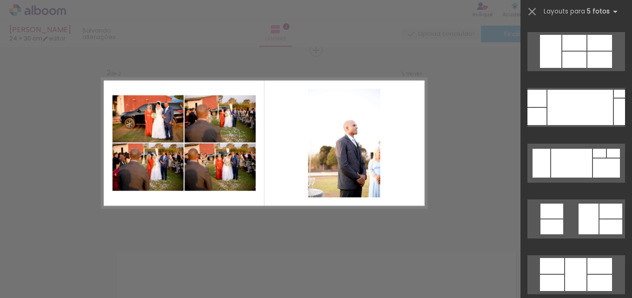
scroll to position [2869, 0]
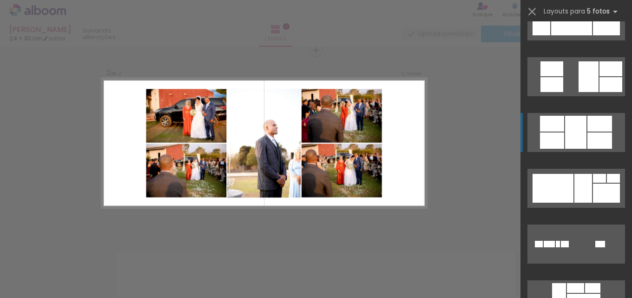
click at [575, 140] on div at bounding box center [575, 132] width 21 height 33
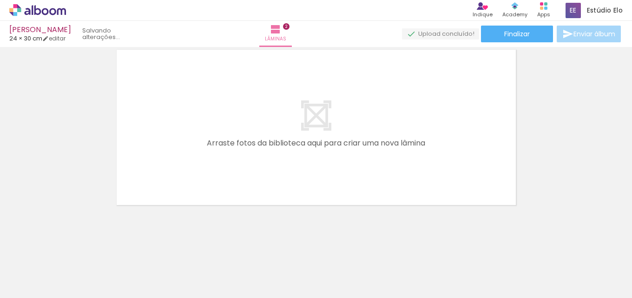
scroll to position [401, 0]
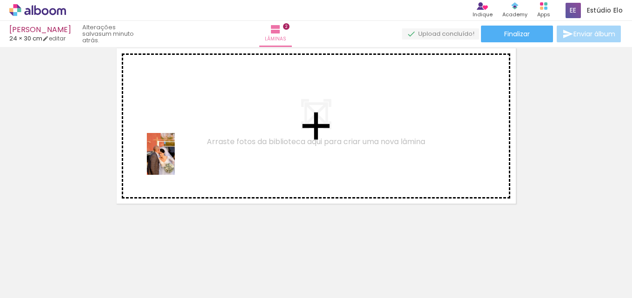
drag, startPoint x: 100, startPoint y: 276, endPoint x: 175, endPoint y: 161, distance: 137.3
click at [175, 161] on quentale-workspace at bounding box center [316, 149] width 632 height 298
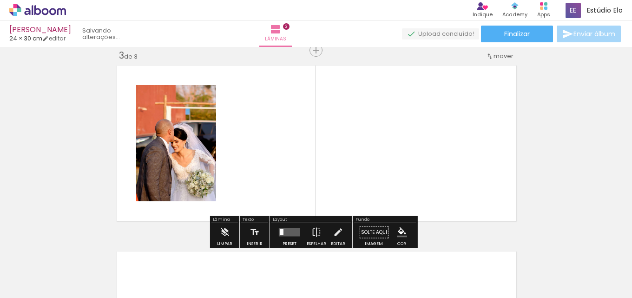
scroll to position [384, 0]
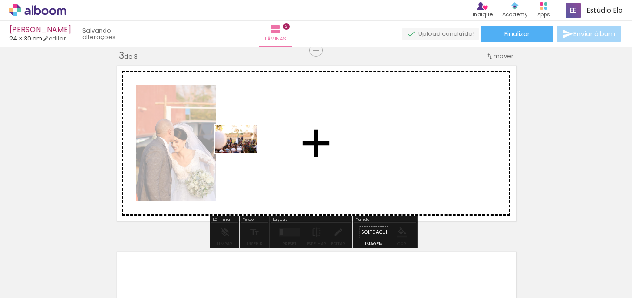
drag, startPoint x: 105, startPoint y: 273, endPoint x: 242, endPoint y: 153, distance: 182.0
click at [242, 153] on quentale-workspace at bounding box center [316, 149] width 632 height 298
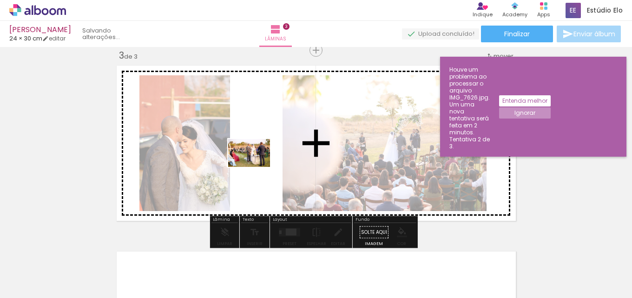
drag, startPoint x: 103, startPoint y: 273, endPoint x: 256, endPoint y: 167, distance: 186.3
click at [256, 167] on quentale-workspace at bounding box center [316, 149] width 632 height 298
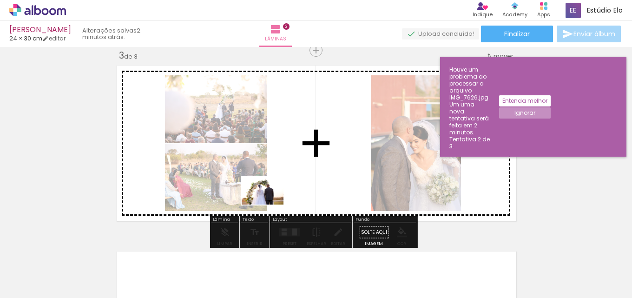
drag, startPoint x: 139, startPoint y: 255, endPoint x: 269, endPoint y: 204, distance: 139.6
click at [269, 204] on quentale-workspace at bounding box center [316, 149] width 632 height 298
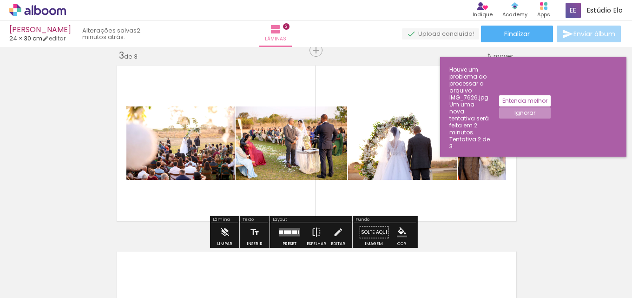
click at [288, 229] on quentale-layouter at bounding box center [289, 232] width 21 height 8
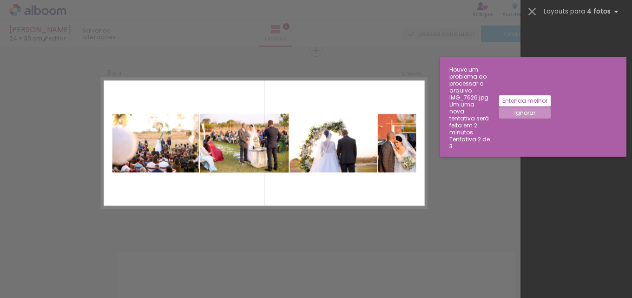
scroll to position [0, 0]
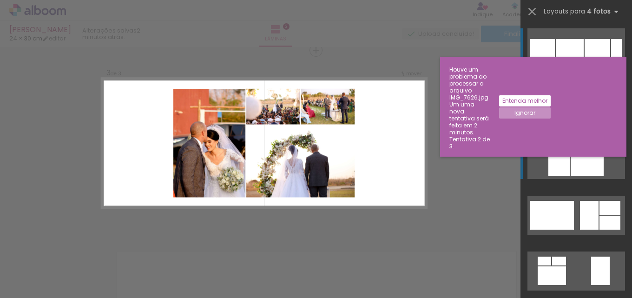
click at [587, 169] on div at bounding box center [586, 165] width 33 height 22
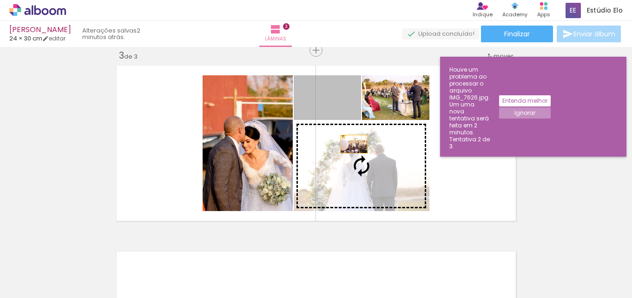
drag, startPoint x: 339, startPoint y: 108, endPoint x: 350, endPoint y: 146, distance: 40.0
click at [0, 0] on slot at bounding box center [0, 0] width 0 height 0
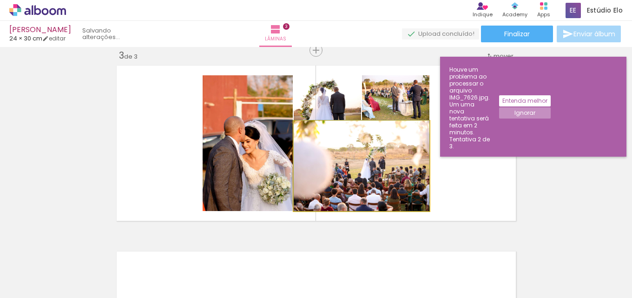
drag, startPoint x: 374, startPoint y: 177, endPoint x: 405, endPoint y: 108, distance: 75.7
click at [0, 0] on slot at bounding box center [0, 0] width 0 height 0
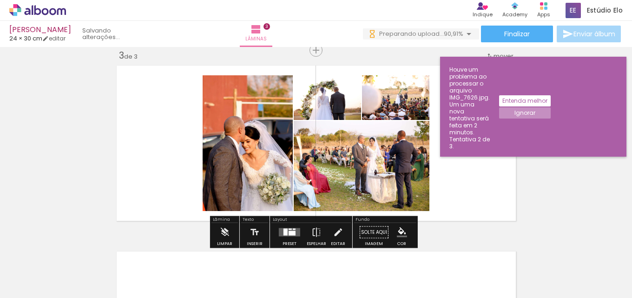
click at [519, 151] on div "Inserir lâmina 1 de 3 Inserir lâmina 2 de 3 Inserir lâmina 3 de 3" at bounding box center [316, 39] width 632 height 744
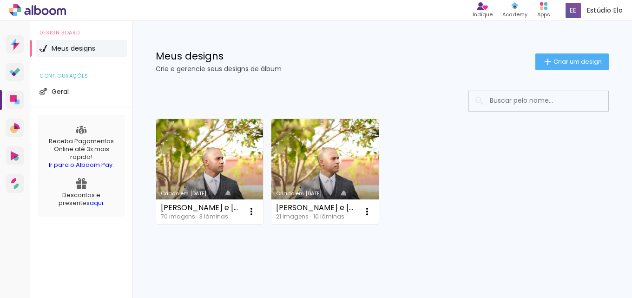
click at [218, 169] on link "Criado em [DATE]" at bounding box center [209, 171] width 107 height 105
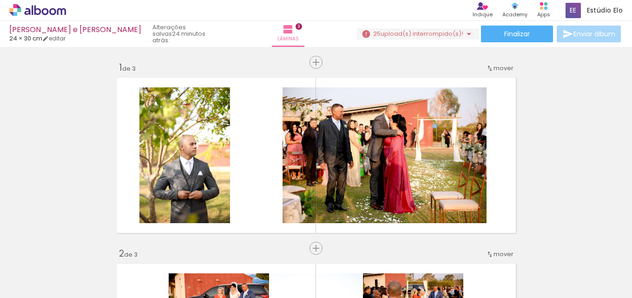
click at [44, 267] on input "Todas as fotos" at bounding box center [25, 270] width 35 height 8
drag, startPoint x: 40, startPoint y: 266, endPoint x: 110, endPoint y: 285, distance: 72.3
click at [0, 0] on slot "Não utilizadas" at bounding box center [0, 0] width 0 height 0
type input "Não utilizadas"
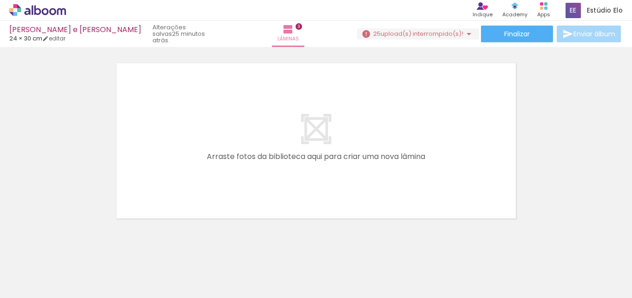
scroll to position [570, 0]
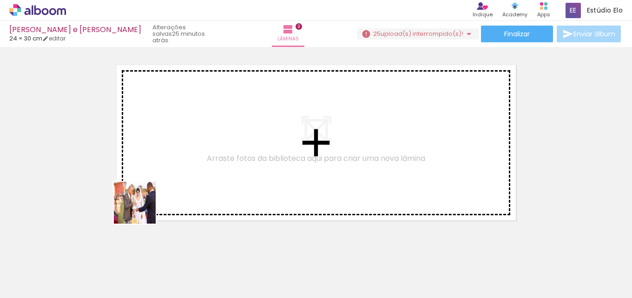
drag, startPoint x: 91, startPoint y: 271, endPoint x: 143, endPoint y: 229, distance: 66.7
click at [159, 175] on quentale-workspace at bounding box center [316, 149] width 632 height 298
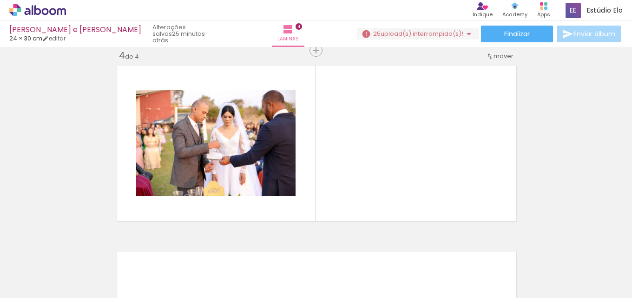
scroll to position [569, 0]
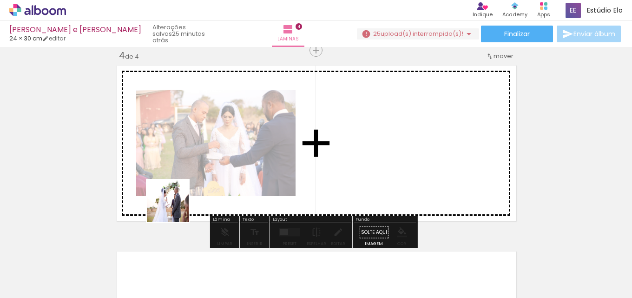
drag, startPoint x: 104, startPoint y: 272, endPoint x: 180, endPoint y: 224, distance: 89.8
click at [194, 191] on quentale-workspace at bounding box center [316, 149] width 632 height 298
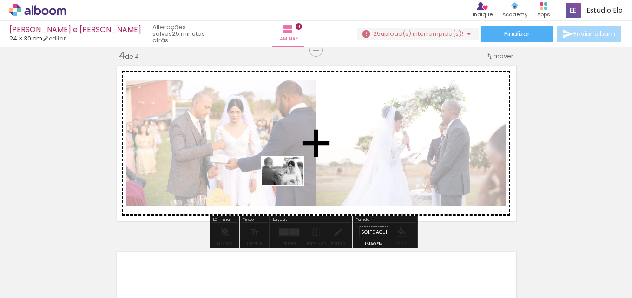
drag, startPoint x: 105, startPoint y: 276, endPoint x: 164, endPoint y: 262, distance: 61.2
click at [289, 184] on quentale-workspace at bounding box center [316, 149] width 632 height 298
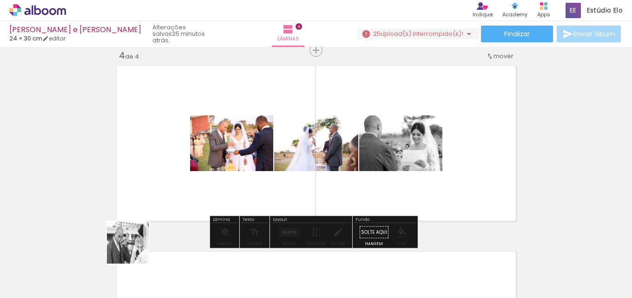
drag, startPoint x: 110, startPoint y: 261, endPoint x: 233, endPoint y: 199, distance: 137.9
click at [233, 199] on quentale-workspace at bounding box center [316, 149] width 632 height 298
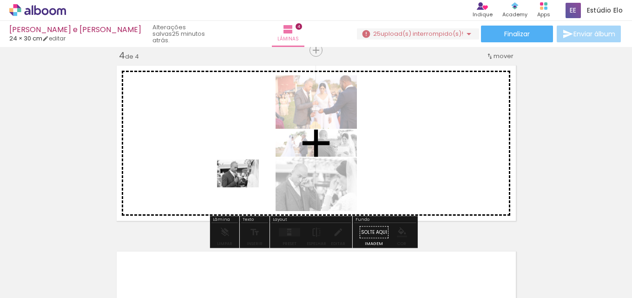
drag, startPoint x: 90, startPoint y: 264, endPoint x: 254, endPoint y: 183, distance: 183.2
click at [254, 183] on quentale-workspace at bounding box center [316, 149] width 632 height 298
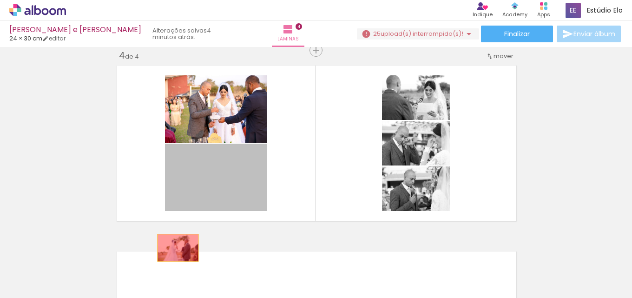
drag, startPoint x: 215, startPoint y: 179, endPoint x: 173, endPoint y: 250, distance: 82.0
click at [173, 250] on quentale-workspace at bounding box center [316, 149] width 632 height 298
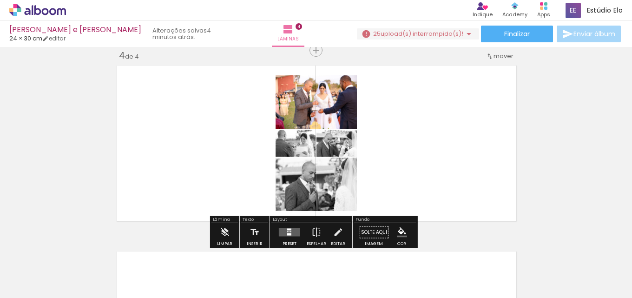
drag, startPoint x: 227, startPoint y: 119, endPoint x: 230, endPoint y: 125, distance: 6.6
click at [226, 119] on quentale-layouter at bounding box center [316, 143] width 406 height 163
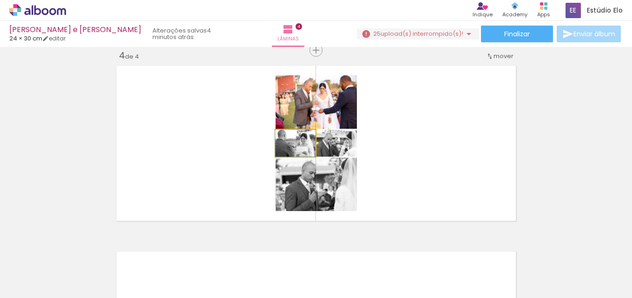
drag, startPoint x: 290, startPoint y: 141, endPoint x: 281, endPoint y: 151, distance: 13.8
type paper-slider "100"
click at [281, 132] on div "P&B Largura Cor" at bounding box center [298, 132] width 40 height 0
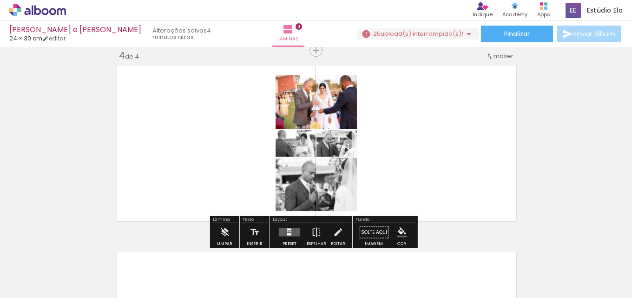
click at [303, 102] on div at bounding box center [304, 99] width 11 height 9
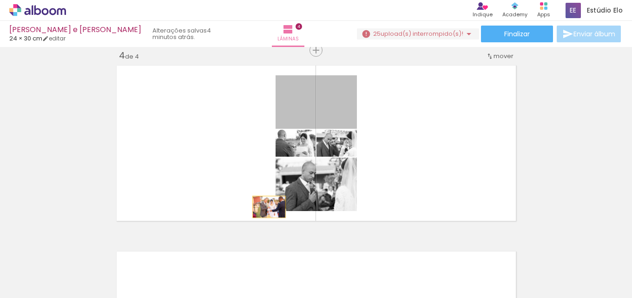
drag, startPoint x: 342, startPoint y: 113, endPoint x: 261, endPoint y: 209, distance: 126.2
click at [261, 209] on quentale-layouter at bounding box center [316, 143] width 406 height 163
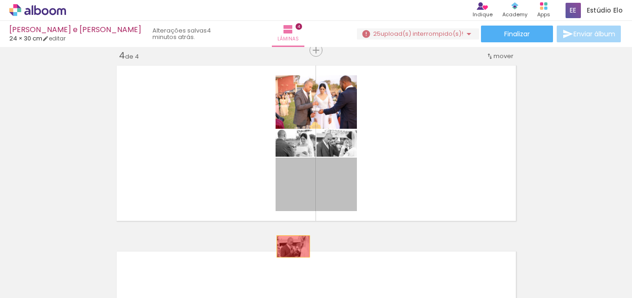
drag, startPoint x: 331, startPoint y: 187, endPoint x: 311, endPoint y: 205, distance: 26.7
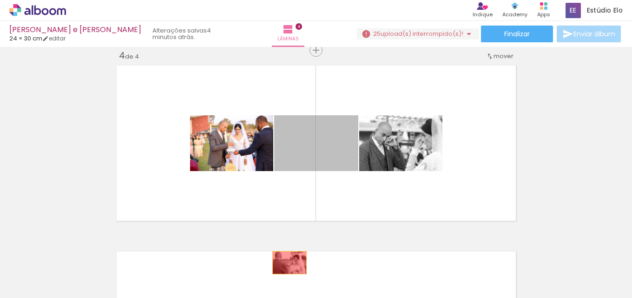
drag, startPoint x: 328, startPoint y: 180, endPoint x: 250, endPoint y: 165, distance: 79.4
click at [284, 265] on quentale-workspace at bounding box center [316, 149] width 632 height 298
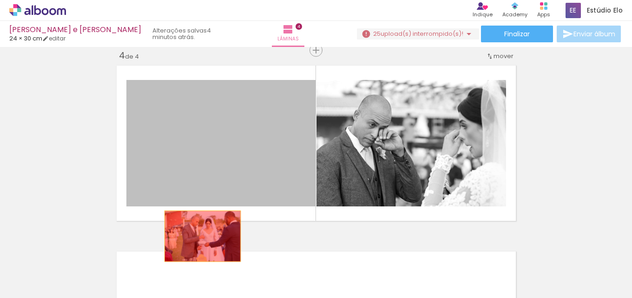
drag, startPoint x: 257, startPoint y: 149, endPoint x: 314, endPoint y: 154, distance: 57.4
click at [191, 250] on quentale-workspace at bounding box center [316, 149] width 632 height 298
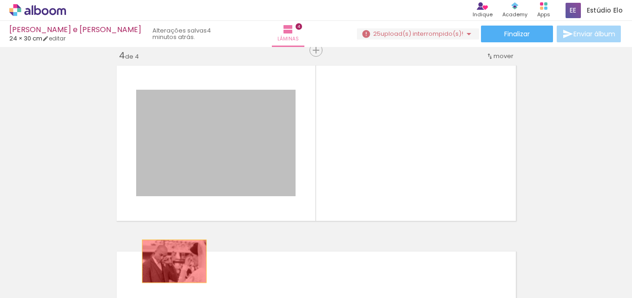
drag, startPoint x: 251, startPoint y: 141, endPoint x: 169, endPoint y: 258, distance: 143.4
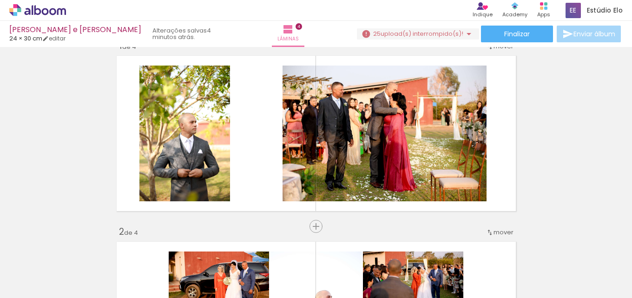
scroll to position [0, 0]
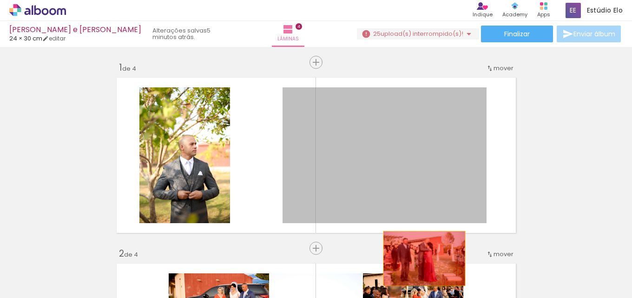
drag, startPoint x: 409, startPoint y: 149, endPoint x: 348, endPoint y: 220, distance: 93.9
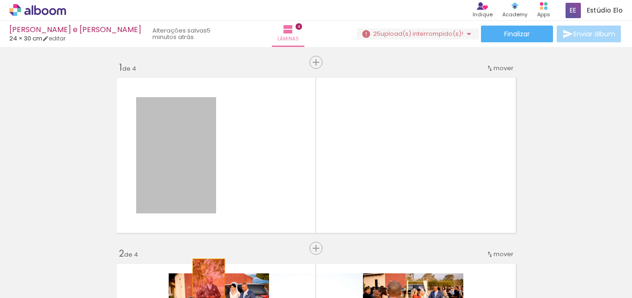
drag, startPoint x: 167, startPoint y: 159, endPoint x: 279, endPoint y: 226, distance: 130.8
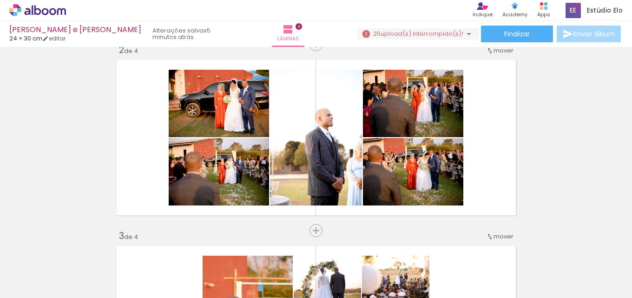
scroll to position [199, 0]
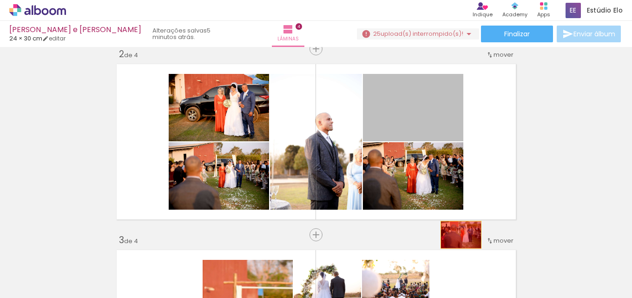
drag, startPoint x: 421, startPoint y: 121, endPoint x: 429, endPoint y: 175, distance: 54.0
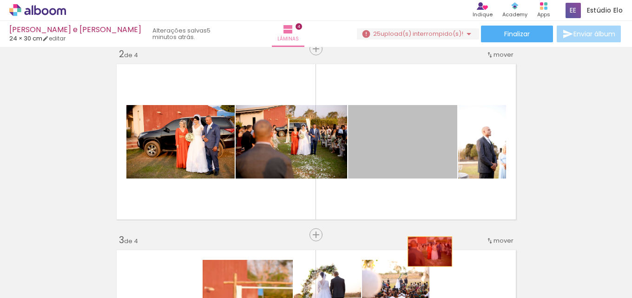
drag, startPoint x: 423, startPoint y: 155, endPoint x: 389, endPoint y: 176, distance: 40.1
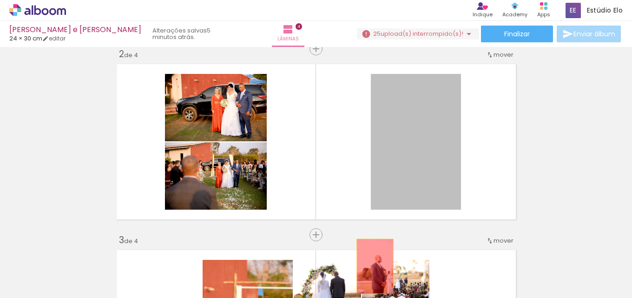
drag, startPoint x: 420, startPoint y: 167, endPoint x: 371, endPoint y: 266, distance: 110.7
click at [371, 266] on quentale-workspace at bounding box center [316, 149] width 632 height 298
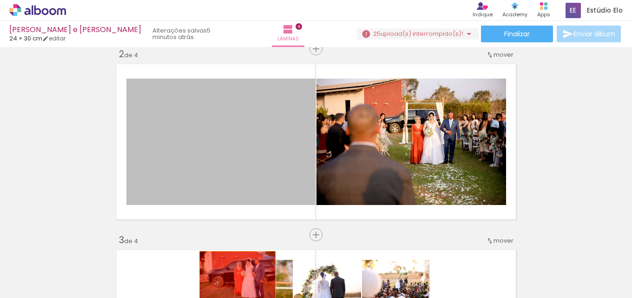
drag, startPoint x: 269, startPoint y: 155, endPoint x: 372, endPoint y: 155, distance: 103.6
click at [234, 275] on quentale-workspace at bounding box center [316, 149] width 632 height 298
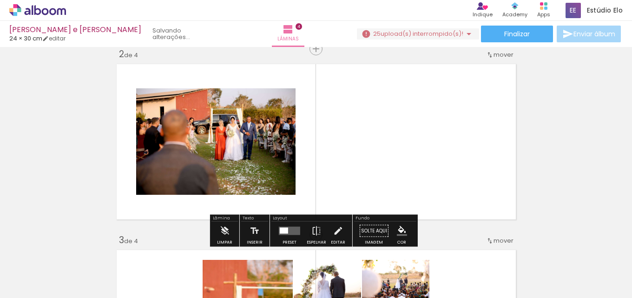
click at [373, 150] on quentale-layouter at bounding box center [316, 141] width 406 height 163
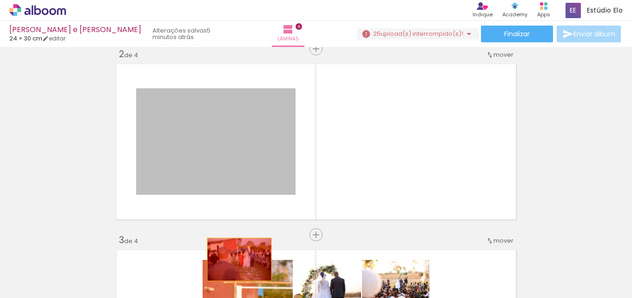
drag, startPoint x: 258, startPoint y: 148, endPoint x: 281, endPoint y: 235, distance: 89.9
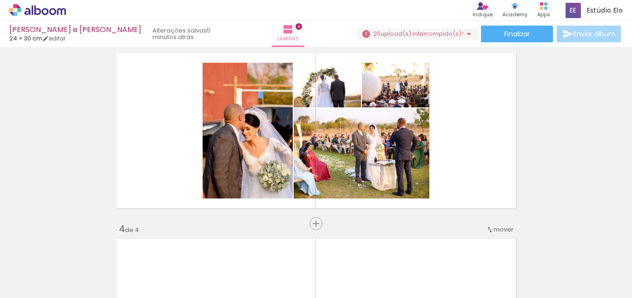
scroll to position [392, 0]
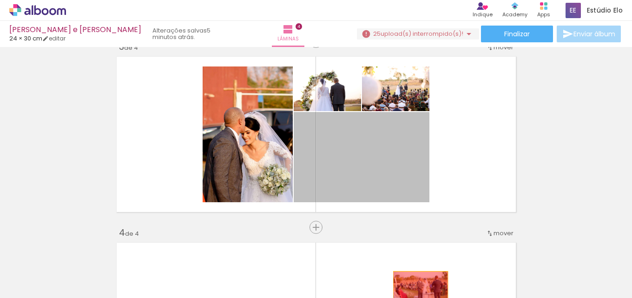
drag, startPoint x: 395, startPoint y: 155, endPoint x: 402, endPoint y: 171, distance: 17.1
click at [416, 288] on quentale-workspace at bounding box center [316, 149] width 632 height 298
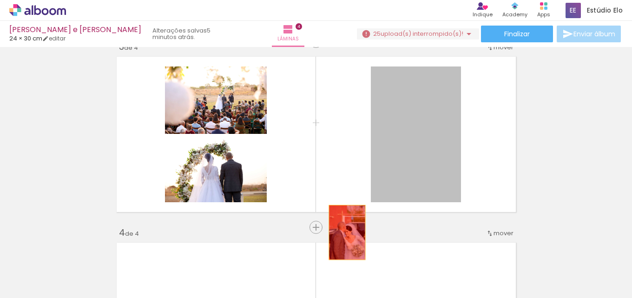
drag, startPoint x: 405, startPoint y: 126, endPoint x: 281, endPoint y: 182, distance: 135.8
click at [343, 234] on div "Inserir lâmina 1 de 4 Inserir lâmina 2 de 4 Inserir lâmina 3 de 4 Inserir lâmin…" at bounding box center [316, 122] width 632 height 929
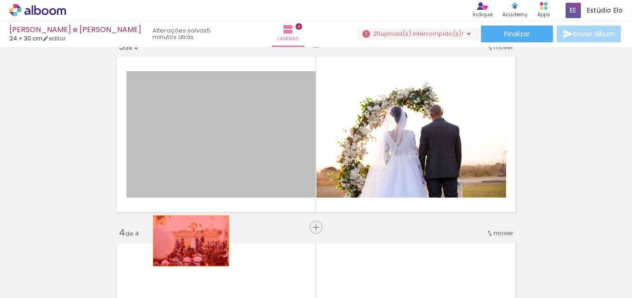
drag, startPoint x: 235, startPoint y: 168, endPoint x: 296, endPoint y: 163, distance: 61.0
click at [181, 252] on quentale-workspace at bounding box center [316, 149] width 632 height 298
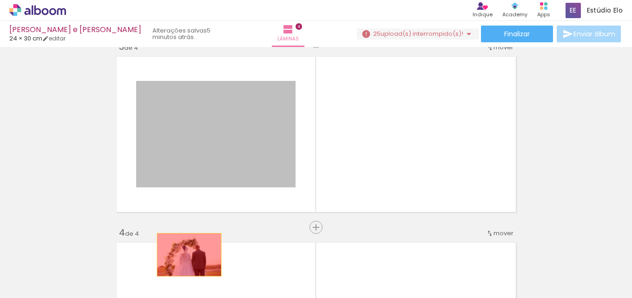
drag, startPoint x: 233, startPoint y: 147, endPoint x: 184, endPoint y: 255, distance: 117.9
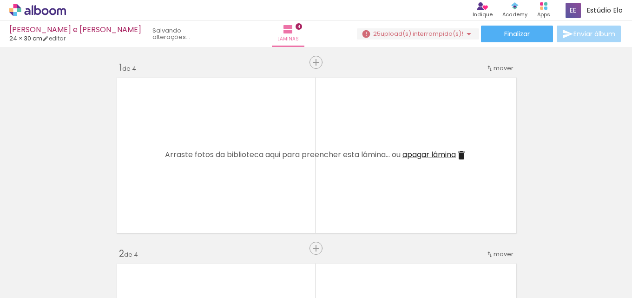
scroll to position [0, 2362]
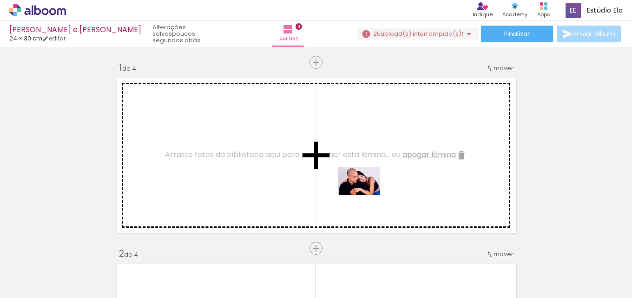
drag, startPoint x: 436, startPoint y: 276, endPoint x: 364, endPoint y: 194, distance: 109.3
click at [367, 194] on quentale-workspace at bounding box center [316, 149] width 632 height 298
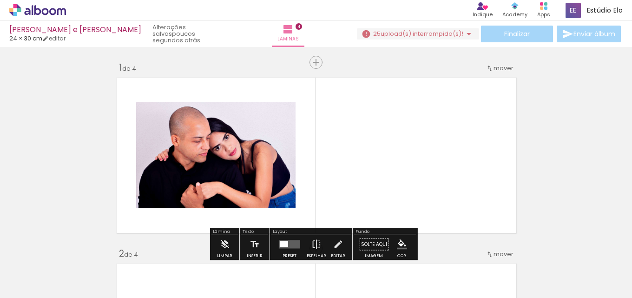
drag, startPoint x: 431, startPoint y: 274, endPoint x: 420, endPoint y: 228, distance: 47.3
click at [420, 228] on quentale-workspace at bounding box center [316, 149] width 632 height 298
drag, startPoint x: 429, startPoint y: 222, endPoint x: 423, endPoint y: 204, distance: 19.5
click at [423, 204] on quentale-workspace at bounding box center [316, 149] width 632 height 298
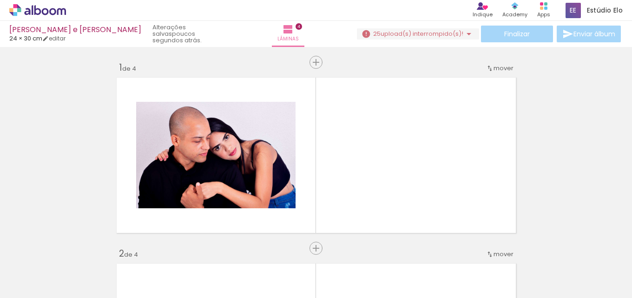
drag, startPoint x: 347, startPoint y: 242, endPoint x: 353, endPoint y: 229, distance: 14.6
click at [353, 230] on quentale-workspace at bounding box center [316, 149] width 632 height 298
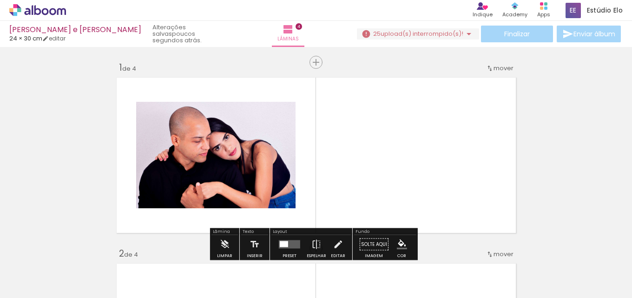
click at [419, 34] on span "upload(s) interrompido(s)!" at bounding box center [421, 33] width 83 height 9
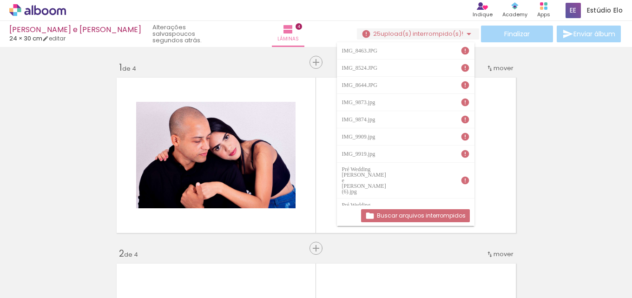
click at [0, 0] on slot "Buscar arquivos interrompidos" at bounding box center [0, 0] width 0 height 0
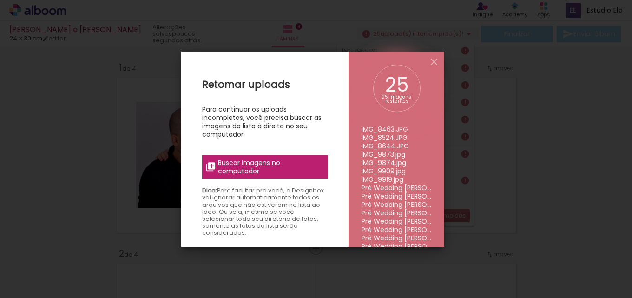
click at [285, 164] on span "Buscar imagens no computador" at bounding box center [270, 166] width 104 height 17
click at [0, 0] on input "file" at bounding box center [0, 0] width 0 height 0
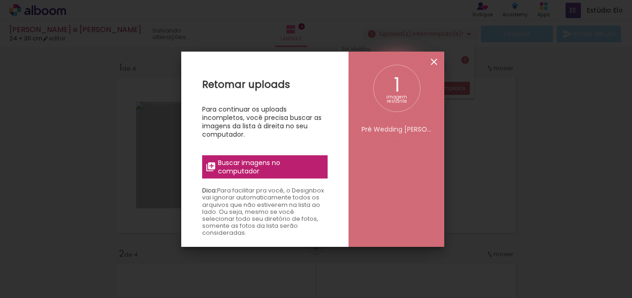
scroll to position [0, 0]
click at [262, 172] on span "Buscar imagens no computador" at bounding box center [270, 166] width 104 height 17
click at [0, 0] on input "file" at bounding box center [0, 0] width 0 height 0
click at [432, 59] on iron-icon at bounding box center [433, 61] width 11 height 11
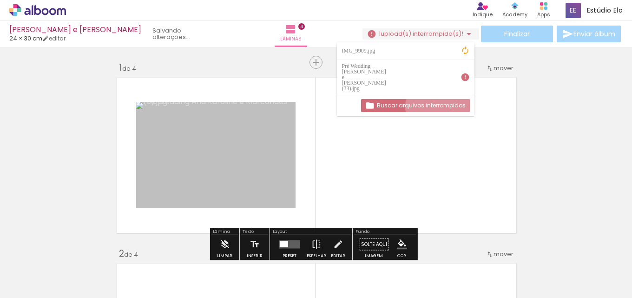
click at [0, 0] on slot "Buscar arquivos interrompidos" at bounding box center [0, 0] width 0 height 0
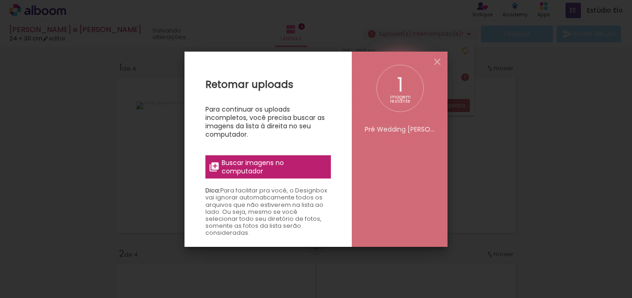
click at [274, 172] on span "Buscar imagens no computador" at bounding box center [274, 166] width 104 height 17
click at [0, 0] on input "file" at bounding box center [0, 0] width 0 height 0
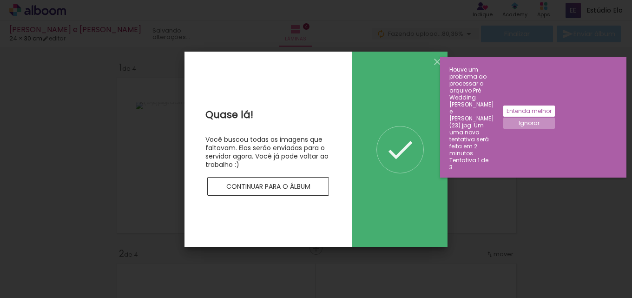
click at [0, 0] on slot "Continuar para o álbum" at bounding box center [0, 0] width 0 height 0
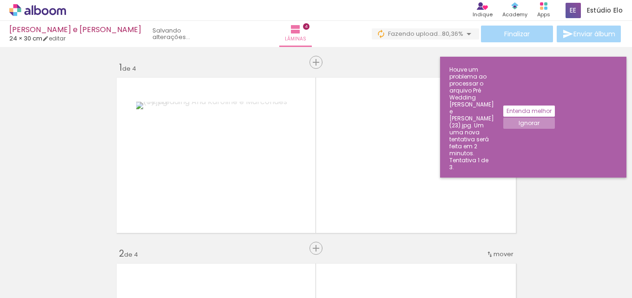
drag, startPoint x: 544, startPoint y: 118, endPoint x: 538, endPoint y: 118, distance: 6.5
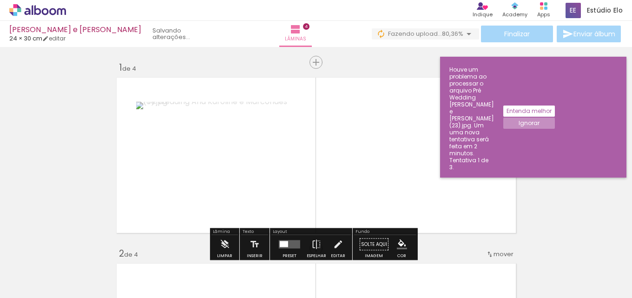
click at [31, 290] on span "Adicionar Fotos" at bounding box center [33, 292] width 28 height 10
click at [0, 0] on input "file" at bounding box center [0, 0] width 0 height 0
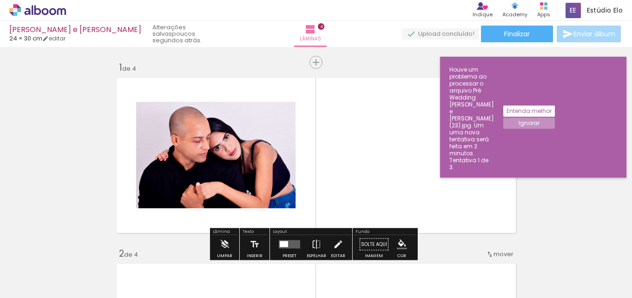
click at [0, 0] on slot "Ignorar" at bounding box center [0, 0] width 0 height 0
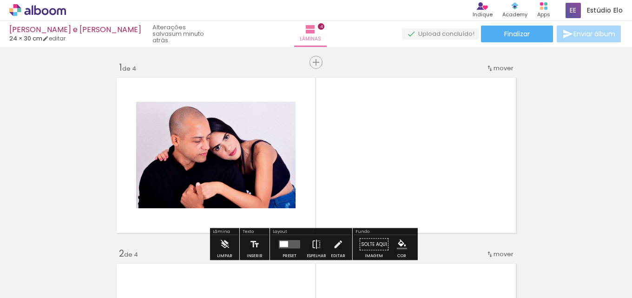
drag, startPoint x: 359, startPoint y: 275, endPoint x: 392, endPoint y: 183, distance: 97.3
click at [392, 183] on quentale-workspace at bounding box center [316, 149] width 632 height 298
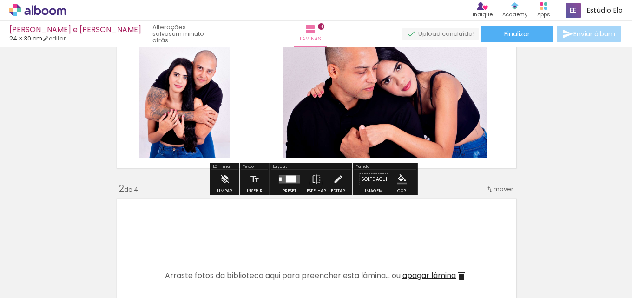
scroll to position [124, 0]
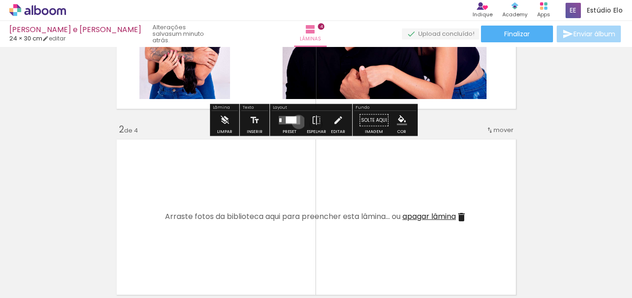
click at [296, 122] on quentale-layouter at bounding box center [289, 120] width 21 height 8
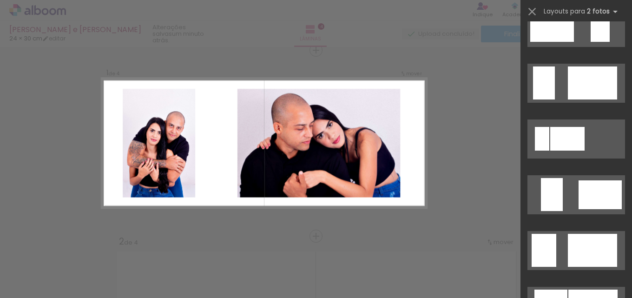
scroll to position [625, 0]
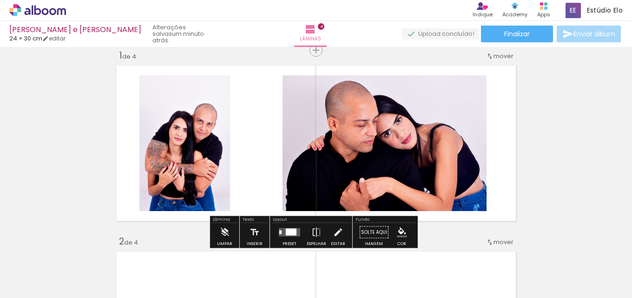
drag, startPoint x: 445, startPoint y: 262, endPoint x: 447, endPoint y: 196, distance: 65.5
click at [447, 196] on quentale-workspace at bounding box center [316, 149] width 632 height 298
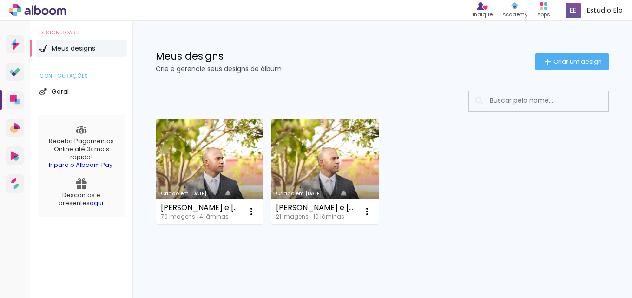
click at [206, 162] on link "Criado em [DATE]" at bounding box center [209, 171] width 107 height 105
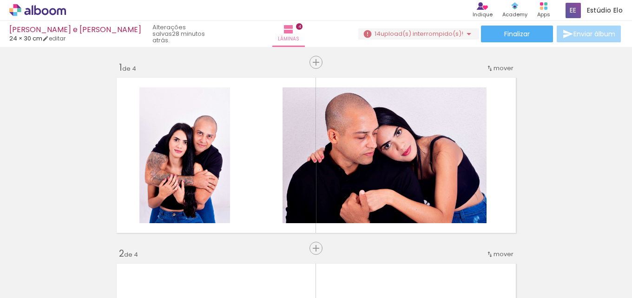
scroll to position [0, 2307]
